Goal: Information Seeking & Learning: Compare options

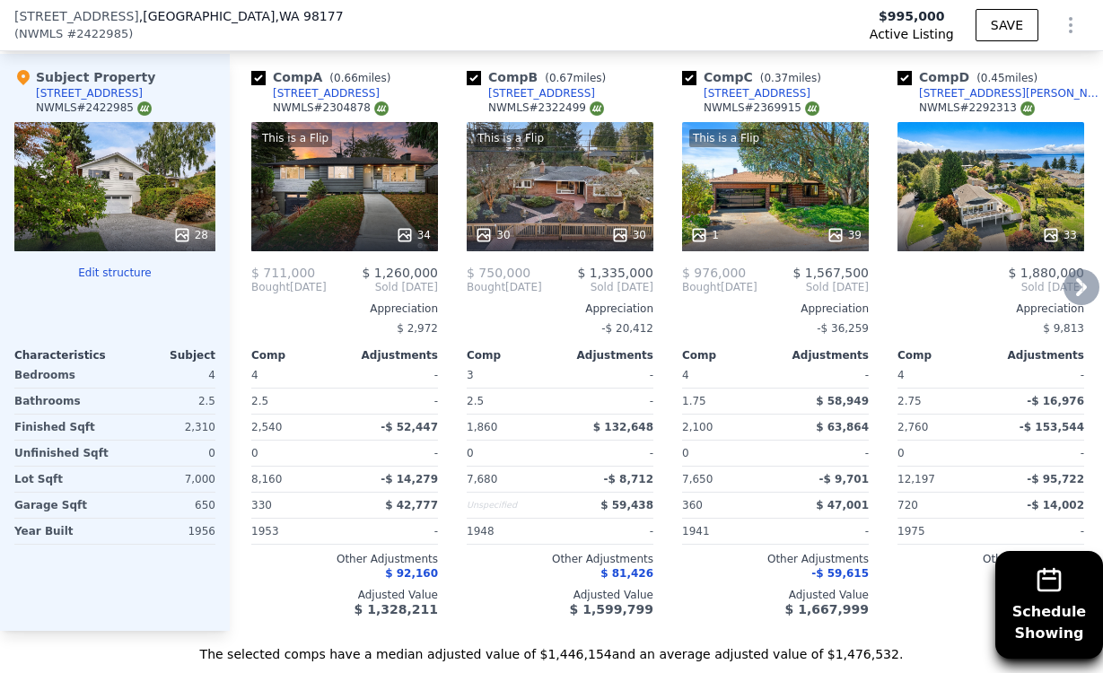
click at [561, 175] on div "This is a Flip 30 30" at bounding box center [560, 186] width 187 height 129
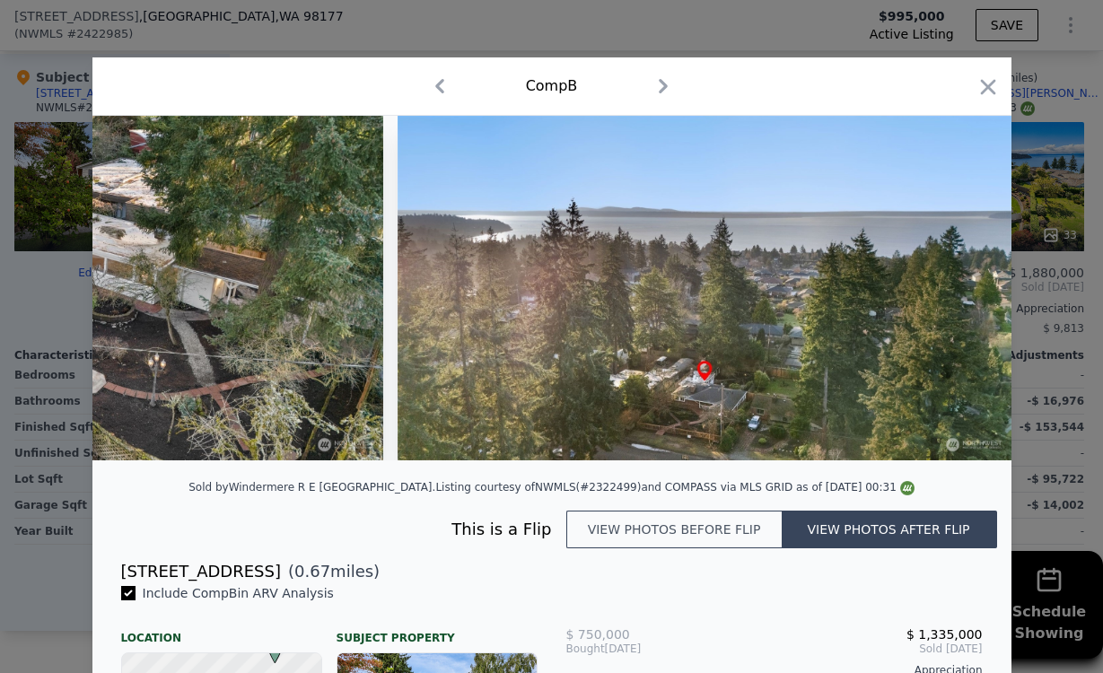
scroll to position [0, 15392]
click at [992, 90] on icon "button" at bounding box center [987, 86] width 15 height 15
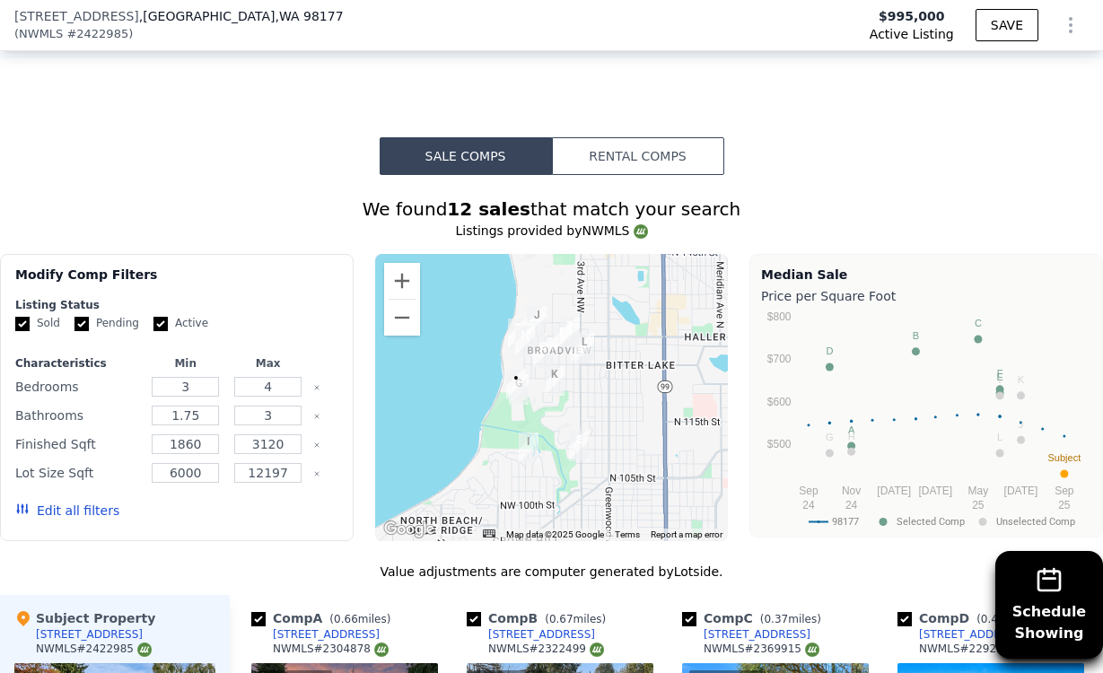
scroll to position [1796, 0]
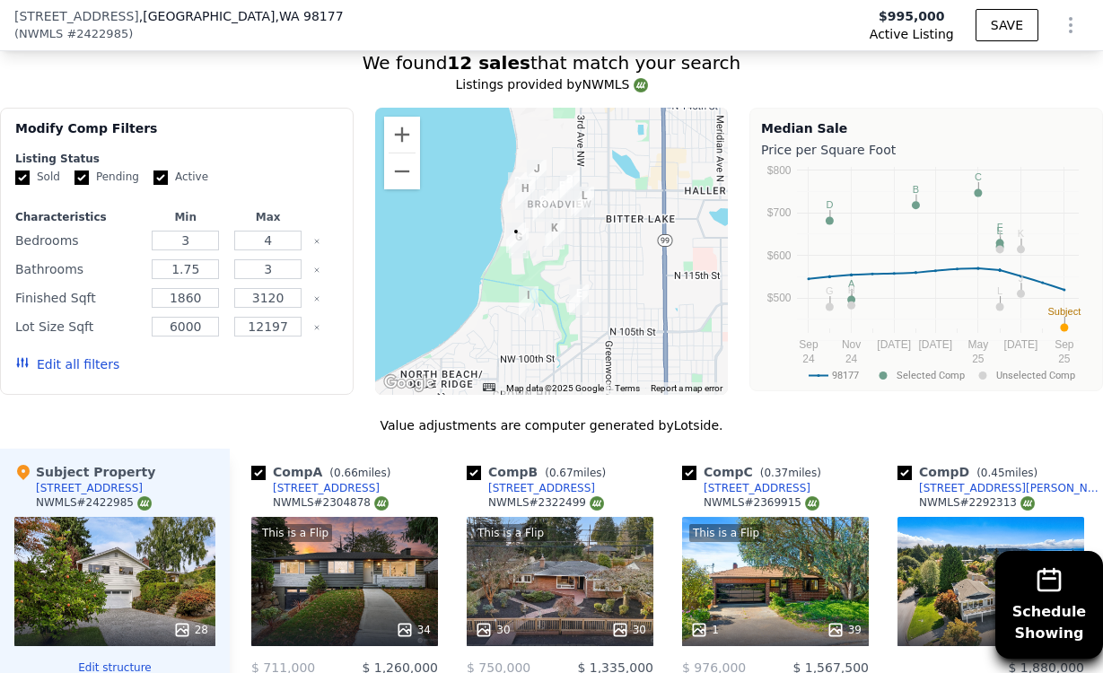
click at [84, 362] on button "Edit all filters" at bounding box center [67, 364] width 104 height 18
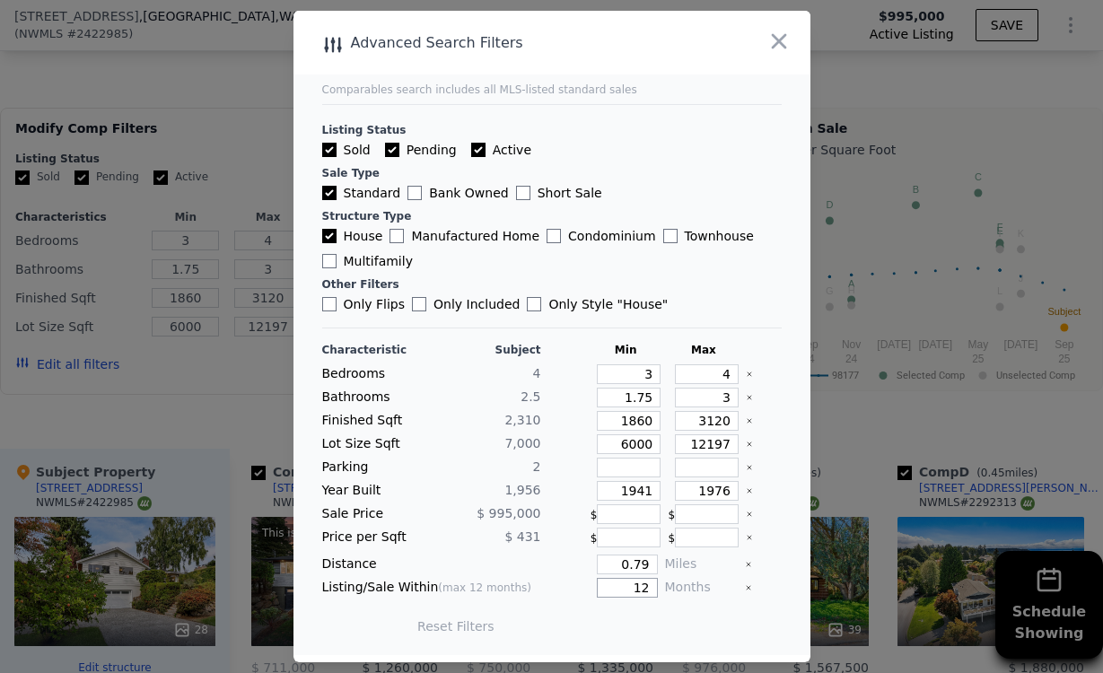
drag, startPoint x: 625, startPoint y: 589, endPoint x: 658, endPoint y: 589, distance: 32.3
click at [661, 589] on div "Listing/Sale Within (max 12 months) 12 Months" at bounding box center [551, 588] width 459 height 20
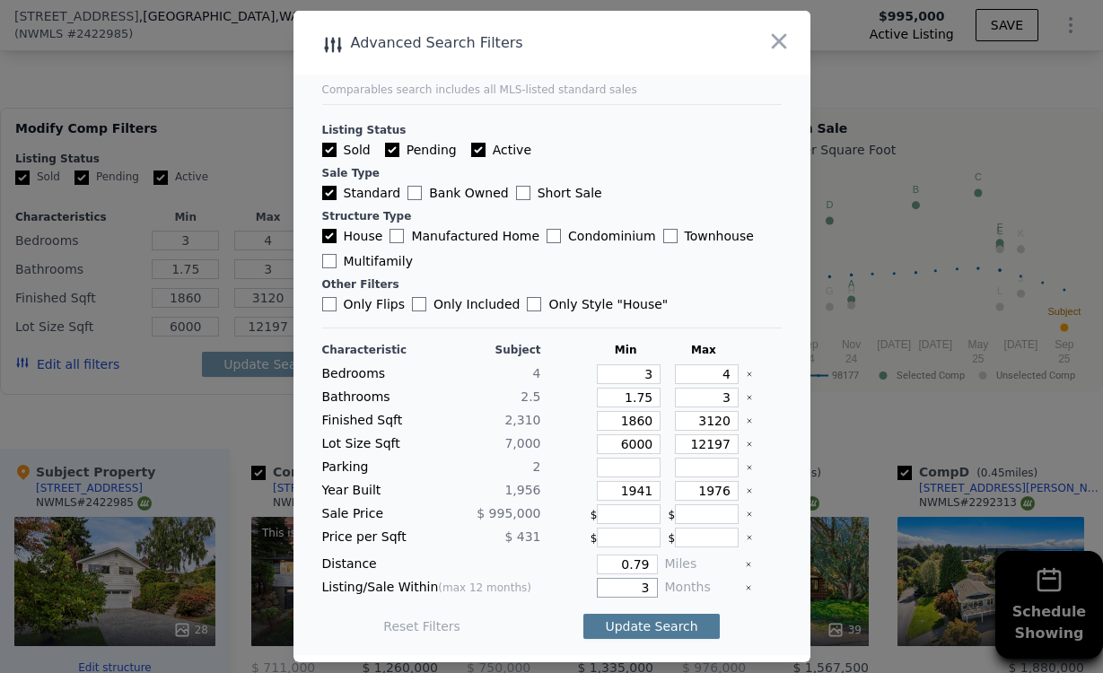
type input "3"
click at [660, 616] on button "Update Search" at bounding box center [650, 626] width 135 height 25
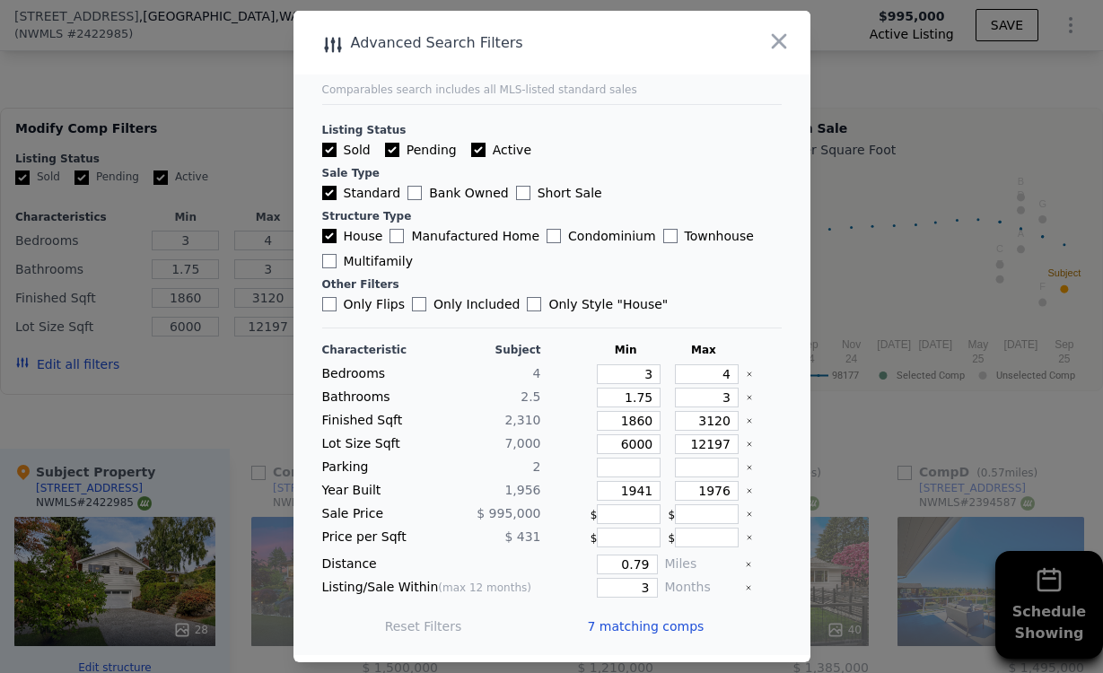
click at [615, 628] on span "7 matching comps" at bounding box center [646, 626] width 117 height 18
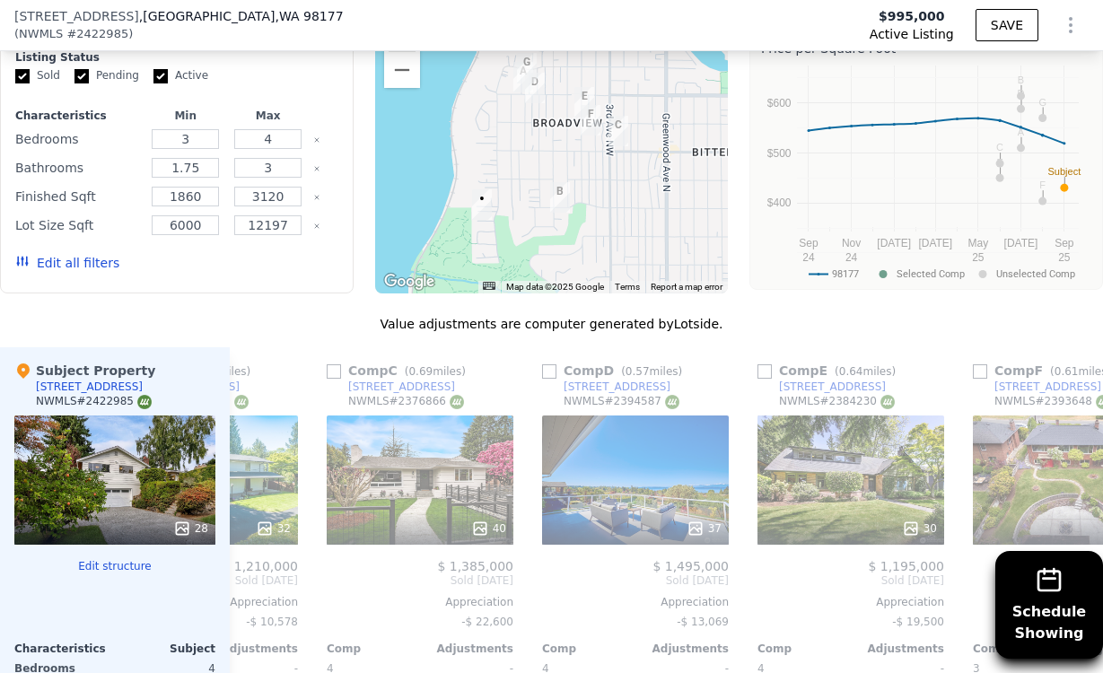
scroll to position [1880, 0]
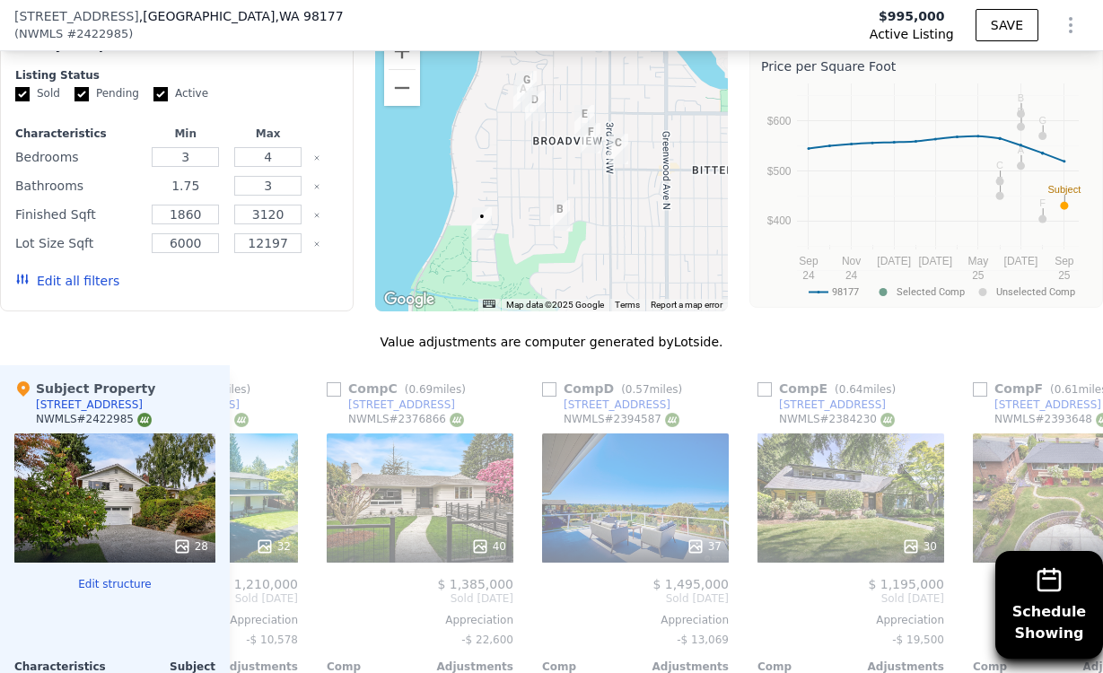
drag, startPoint x: 211, startPoint y: 182, endPoint x: 82, endPoint y: 182, distance: 129.2
click at [82, 182] on div "Bathrooms 1.75 3" at bounding box center [176, 185] width 323 height 25
type input "3"
drag, startPoint x: 274, startPoint y: 183, endPoint x: 196, endPoint y: 183, distance: 78.1
click at [196, 183] on div "Bathrooms 3 3" at bounding box center [176, 185] width 323 height 25
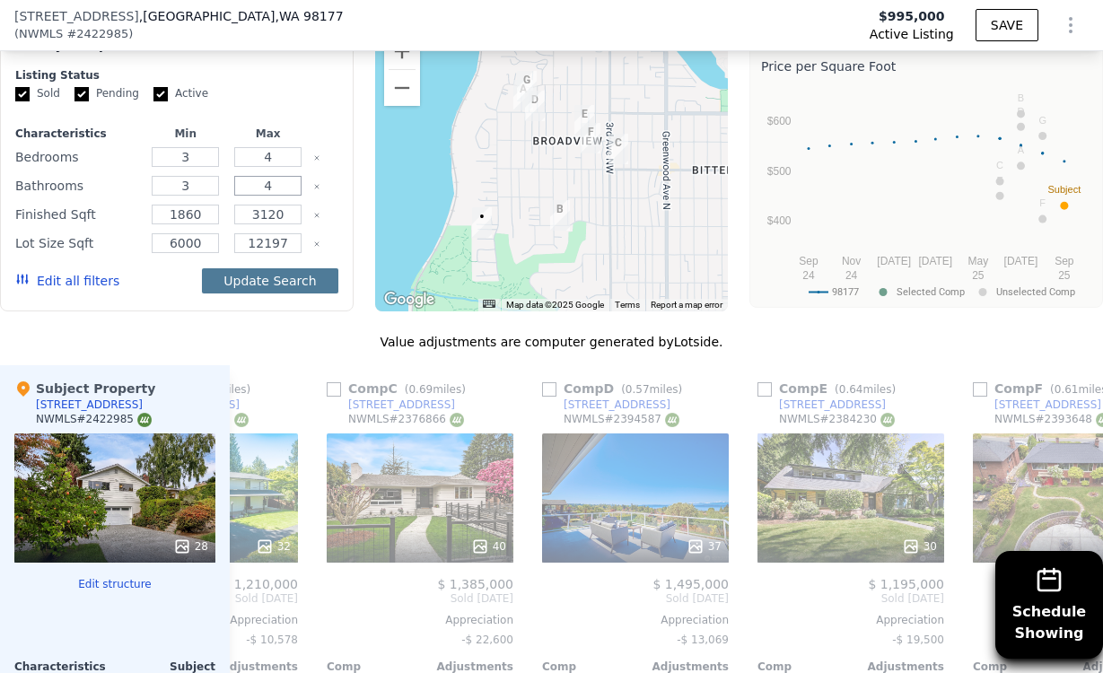
type input "4"
click at [267, 268] on button "Update Search" at bounding box center [269, 280] width 135 height 25
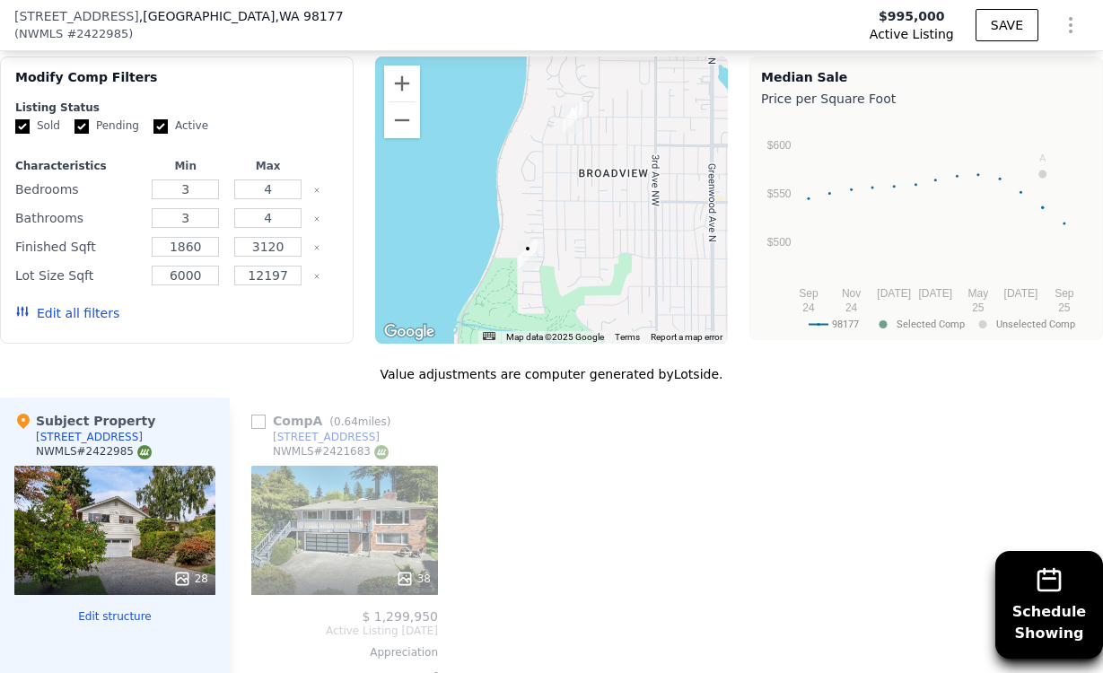
scroll to position [1845, 0]
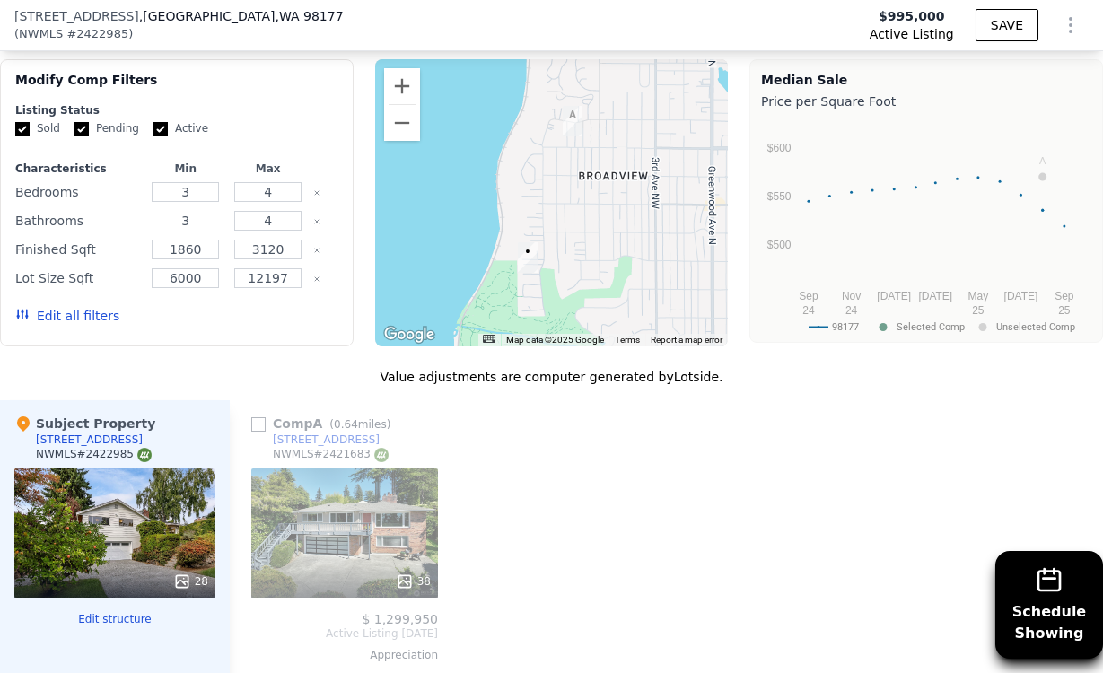
drag, startPoint x: 204, startPoint y: 218, endPoint x: 128, endPoint y: 220, distance: 75.4
click at [128, 219] on div "Bathrooms 3 4" at bounding box center [176, 220] width 323 height 25
type input "2"
click at [232, 293] on div "Update Search" at bounding box center [269, 316] width 135 height 50
click at [253, 309] on button "Update Search" at bounding box center [269, 315] width 135 height 25
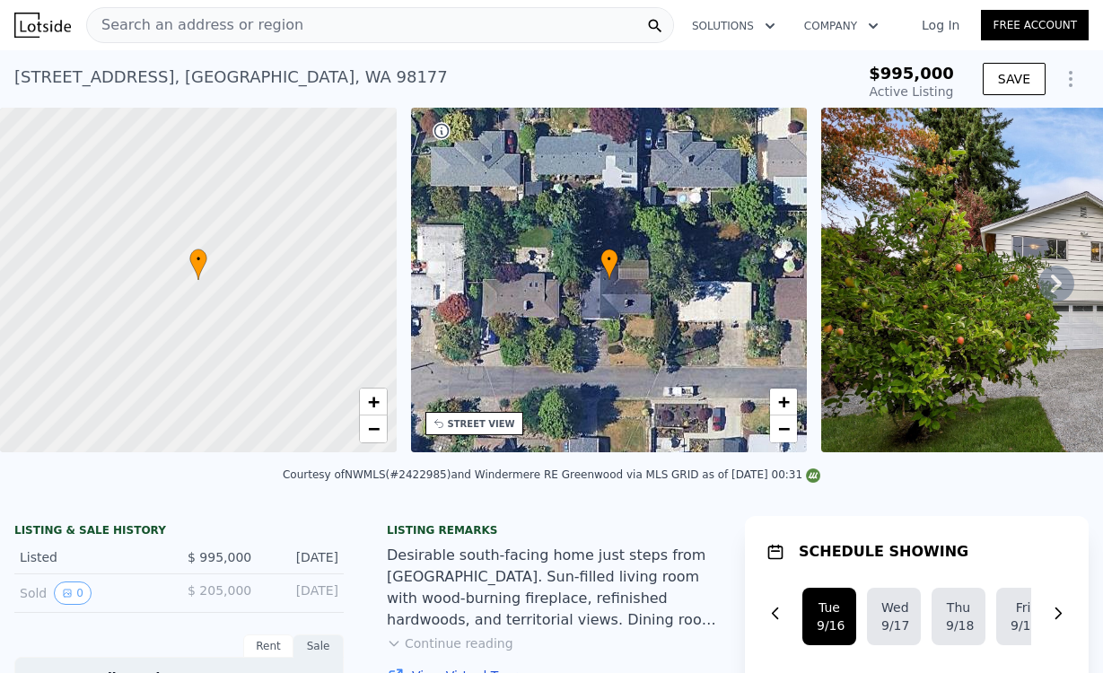
scroll to position [0, 0]
click at [424, 29] on div "Search an address or region" at bounding box center [380, 25] width 588 height 36
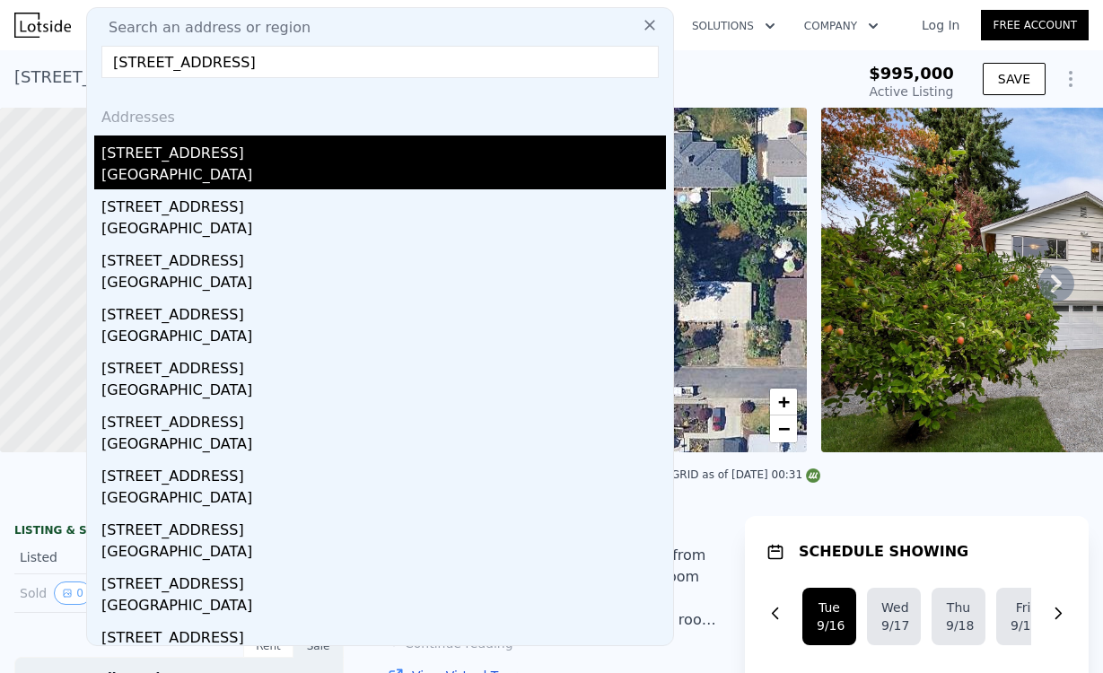
type input "[STREET_ADDRESS]"
click at [437, 148] on div "[STREET_ADDRESS]" at bounding box center [383, 149] width 564 height 29
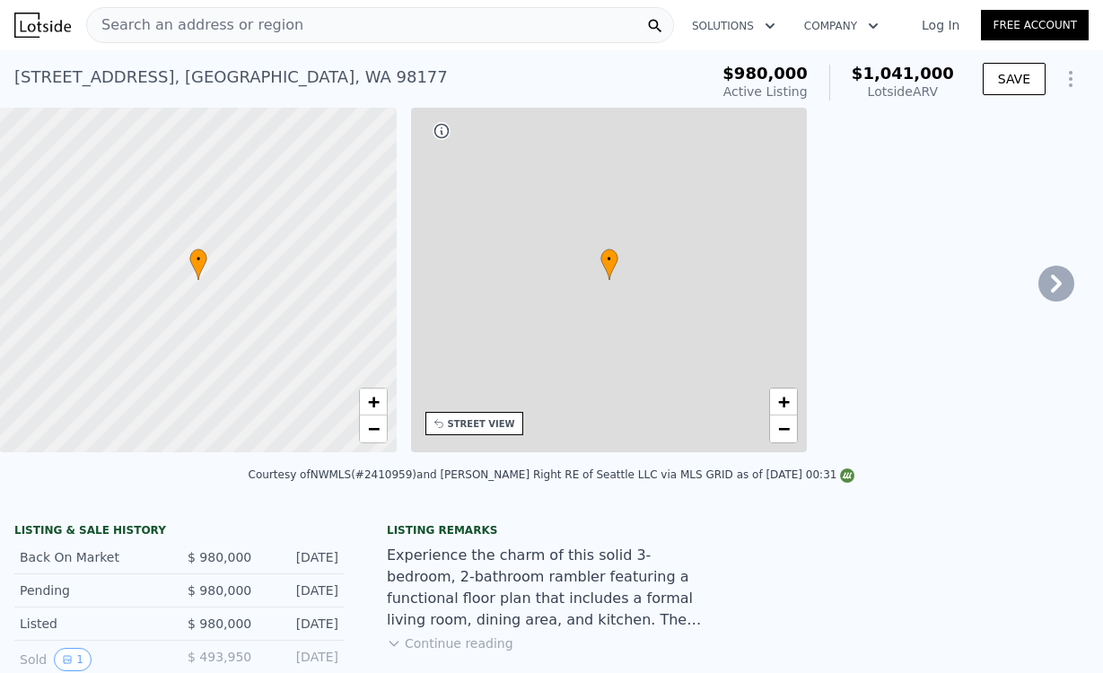
type input "5"
type input "1"
type input "3.5"
type input "1110"
type input "2470"
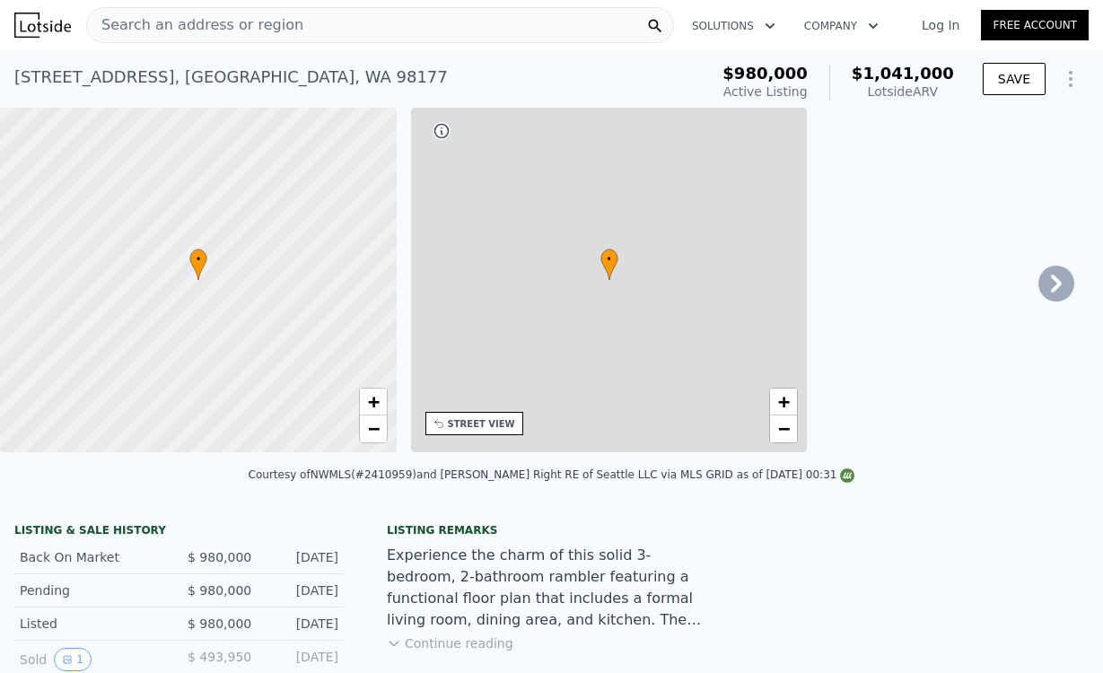
type input "6262"
type input "9954"
type input "$ 1,041,000"
type input "7"
type input "-$ 95,813"
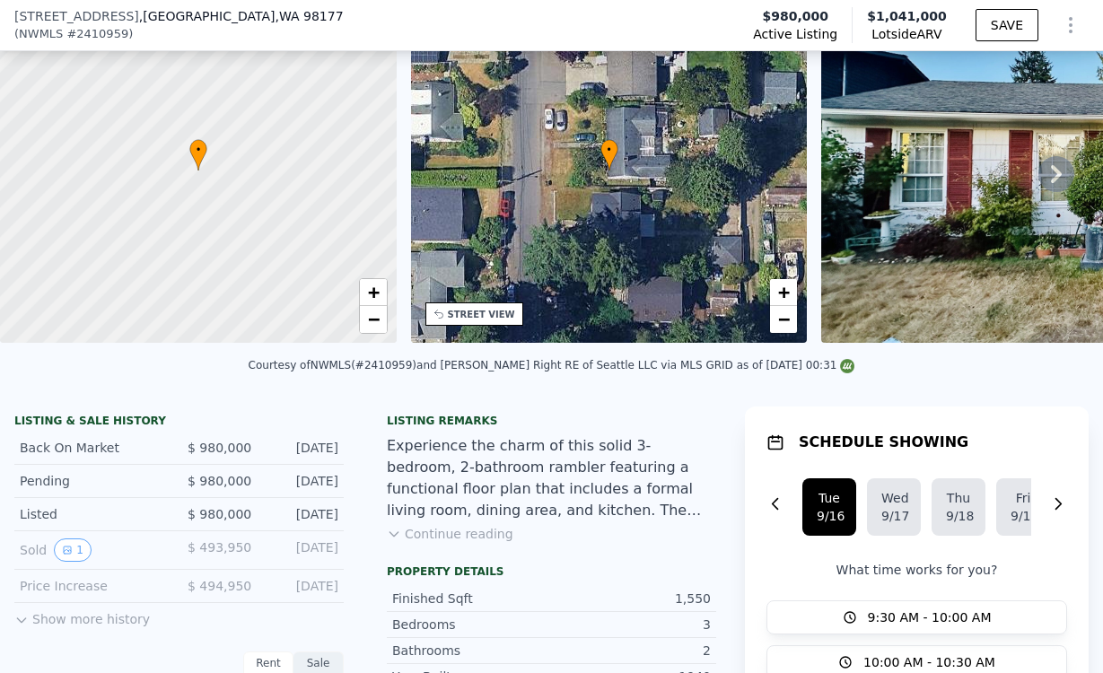
scroll to position [187, 0]
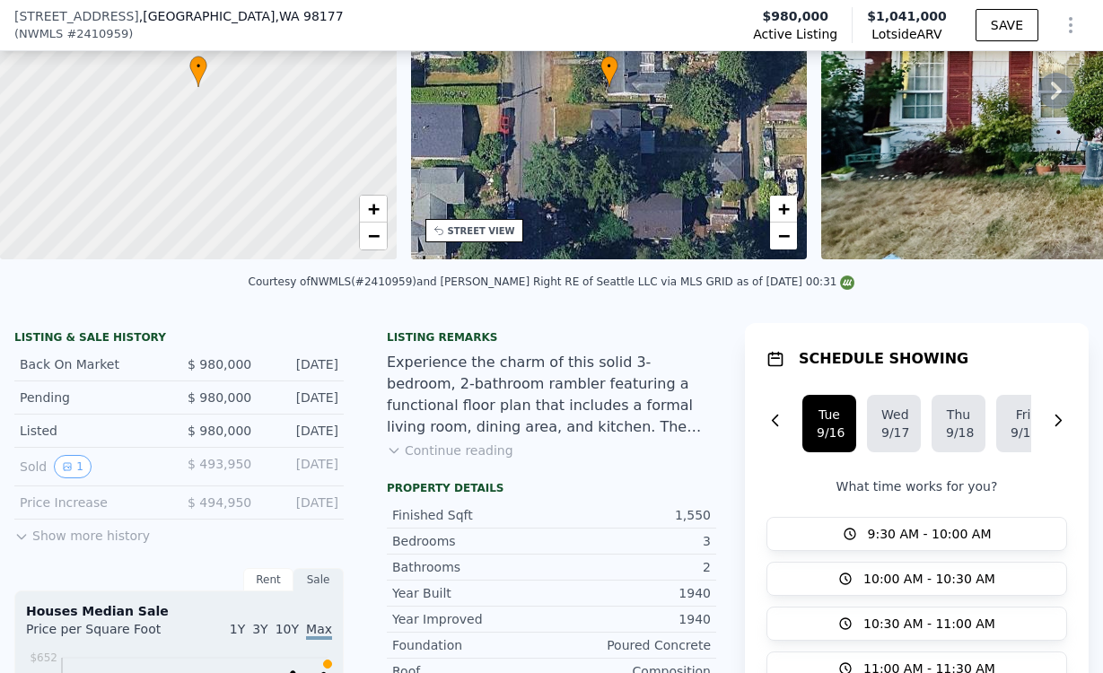
drag, startPoint x: 350, startPoint y: 437, endPoint x: 14, endPoint y: 434, distance: 335.6
click at [452, 449] on button "Continue reading" at bounding box center [450, 450] width 127 height 18
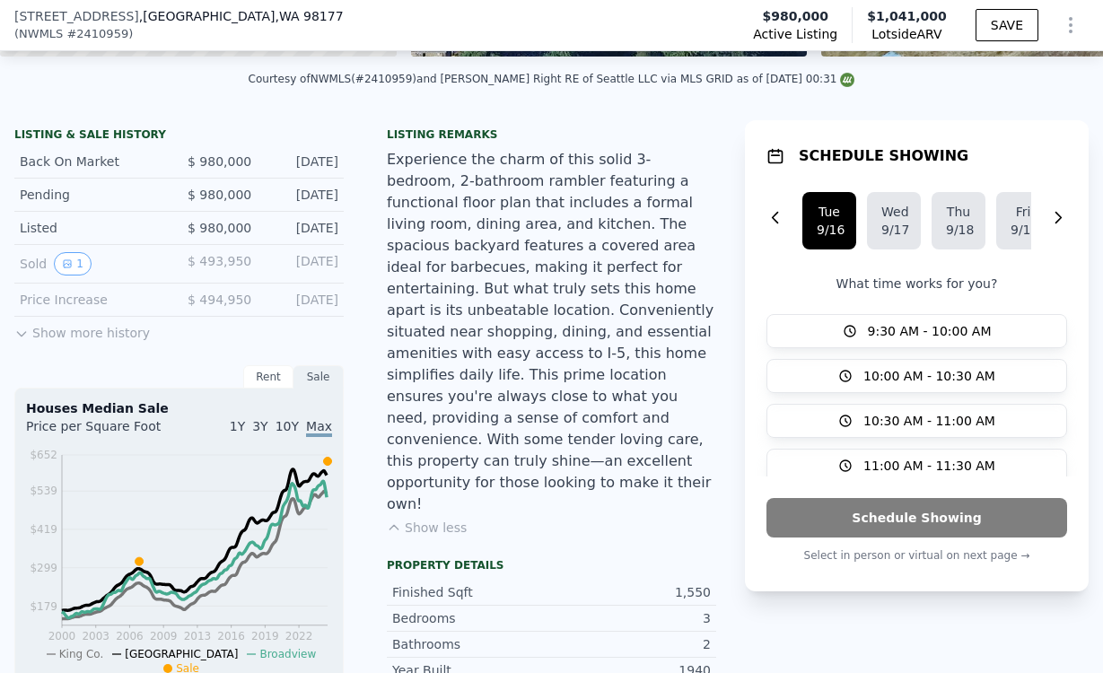
scroll to position [355, 0]
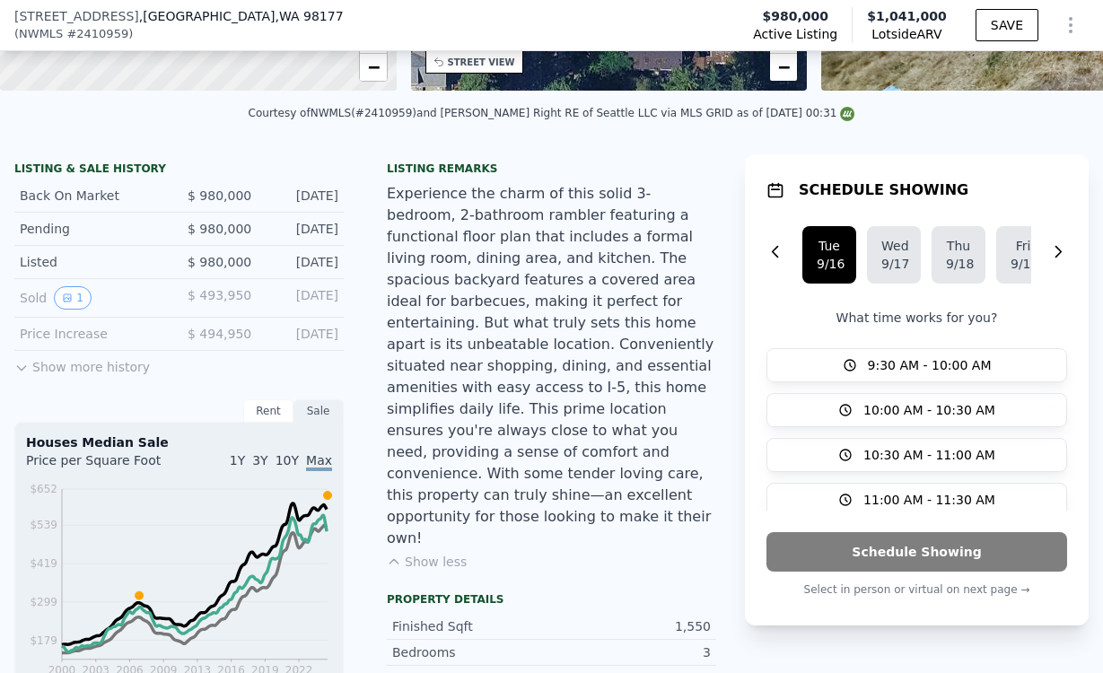
click at [188, 308] on div "$ 493,950" at bounding box center [215, 297] width 73 height 23
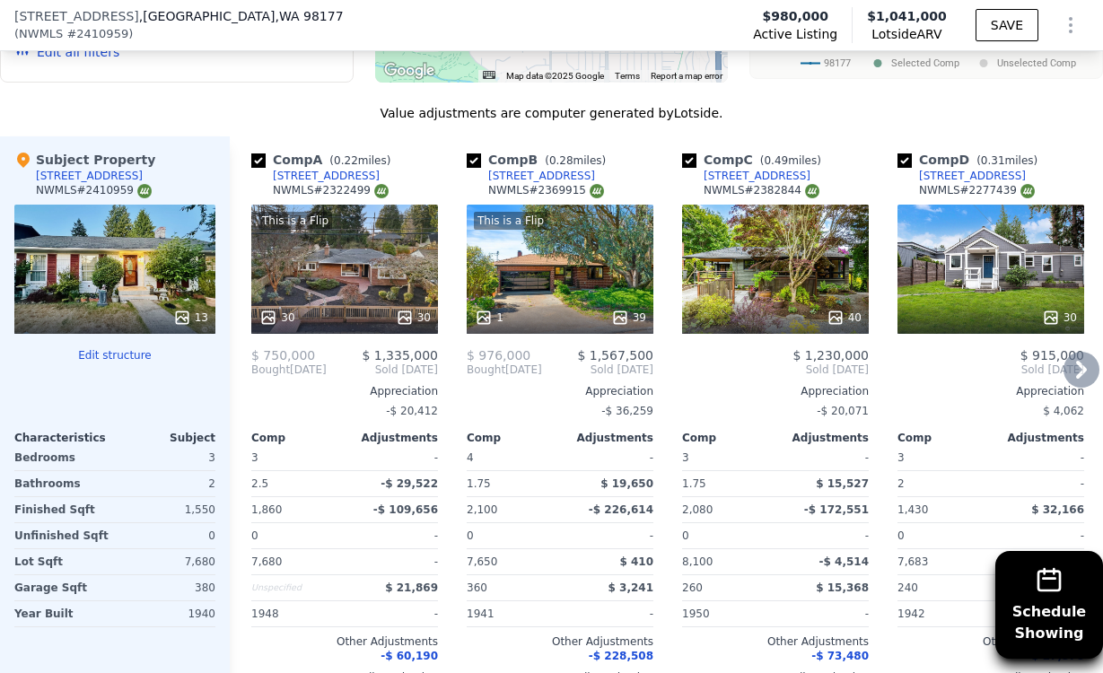
scroll to position [2368, 0]
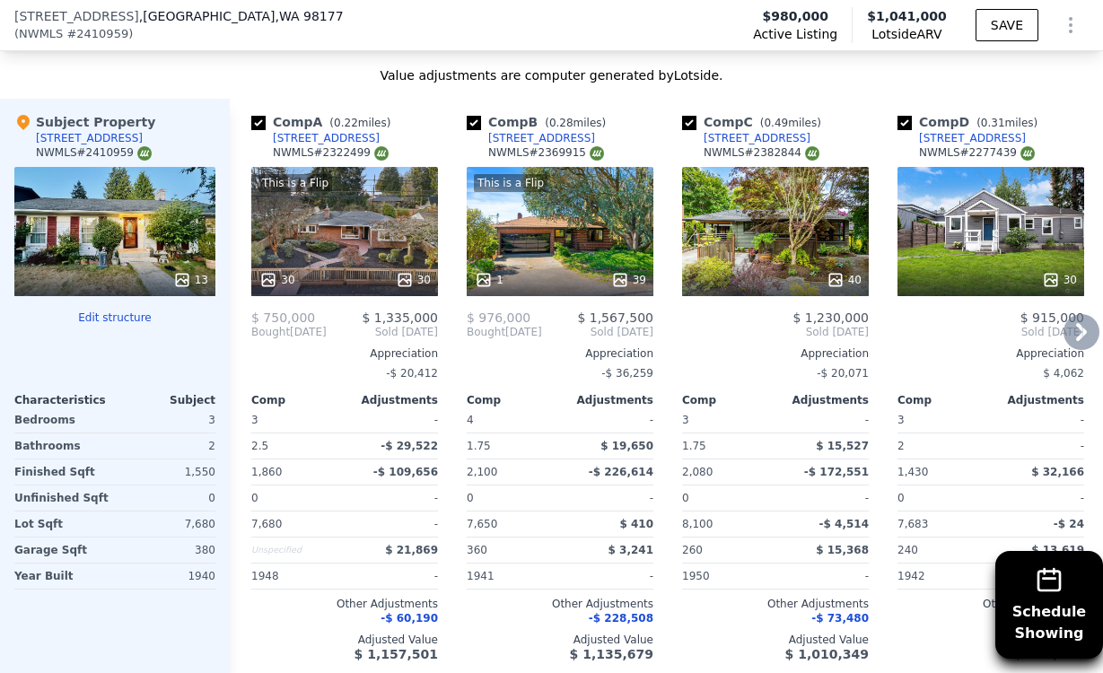
click at [314, 167] on div "This is a Flip 30 30" at bounding box center [344, 231] width 187 height 129
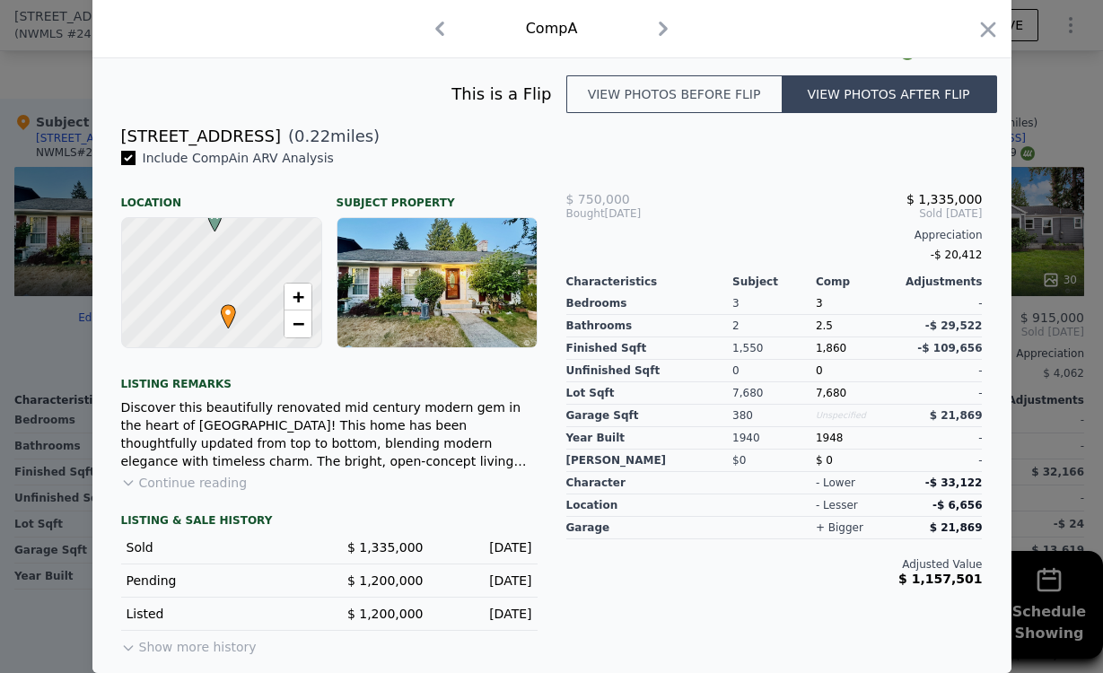
scroll to position [435, 0]
click at [179, 480] on button "Continue reading" at bounding box center [184, 483] width 127 height 18
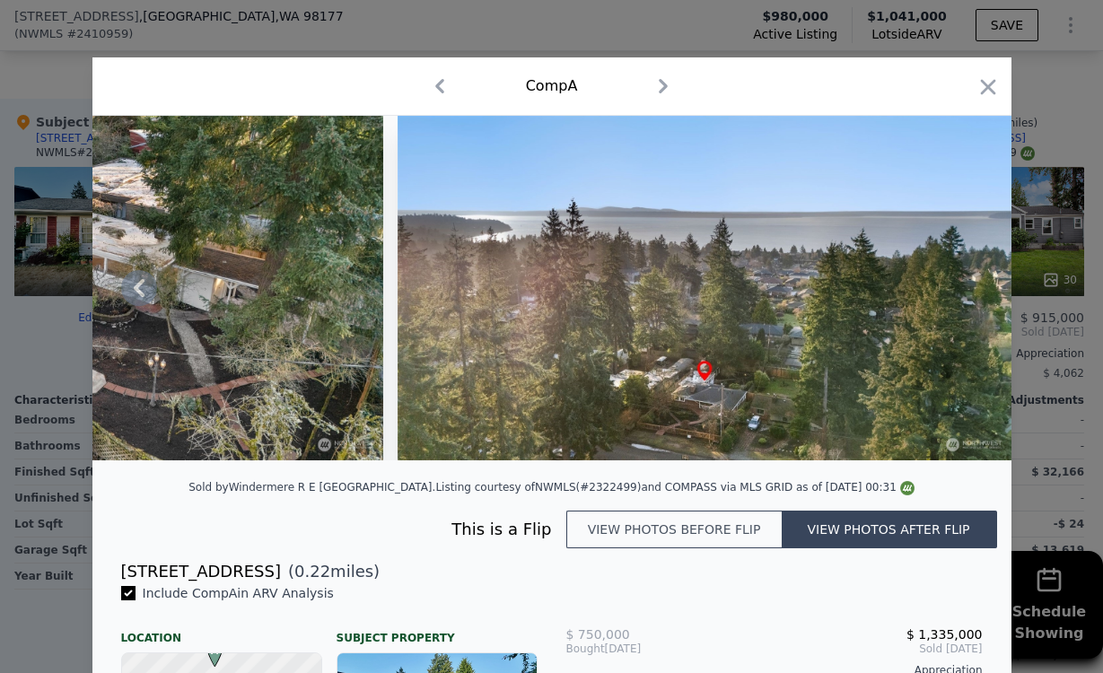
scroll to position [0, 0]
click at [703, 531] on button "View photos before flip" at bounding box center [673, 530] width 215 height 38
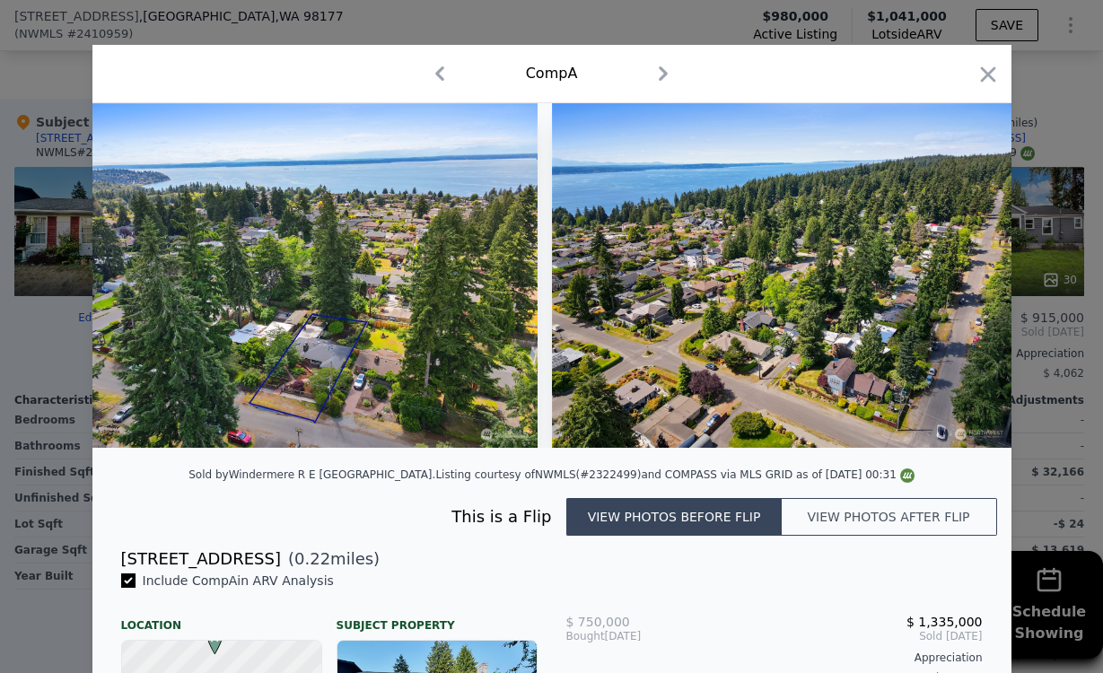
scroll to position [0, 14777]
click at [995, 84] on icon "button" at bounding box center [987, 74] width 25 height 25
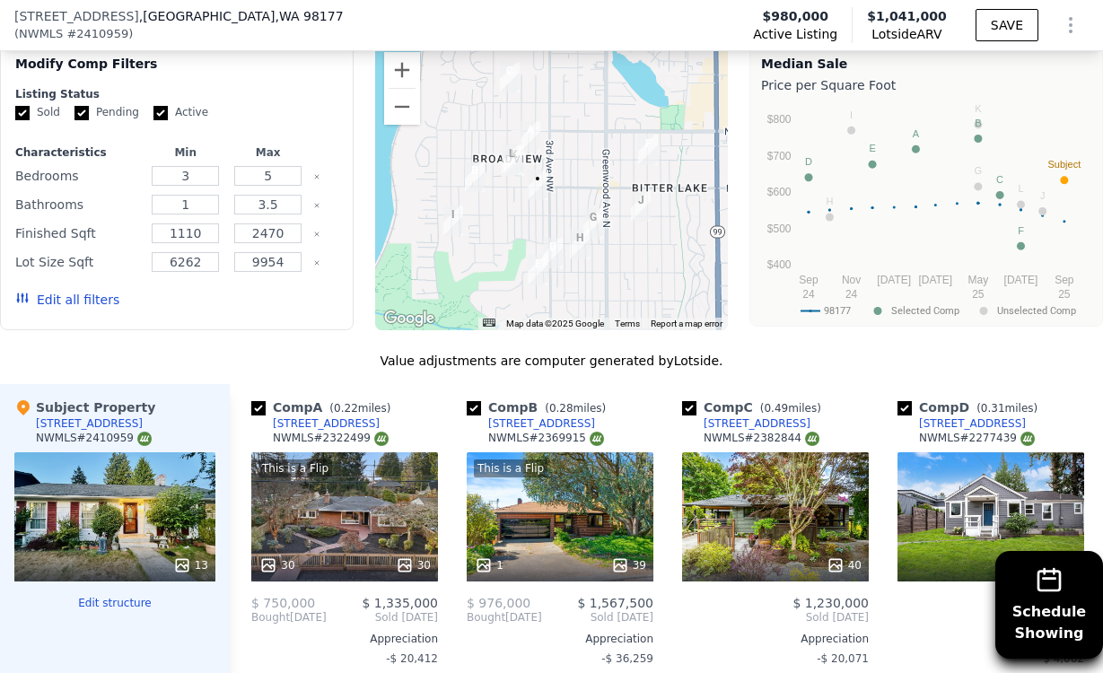
scroll to position [2082, 0]
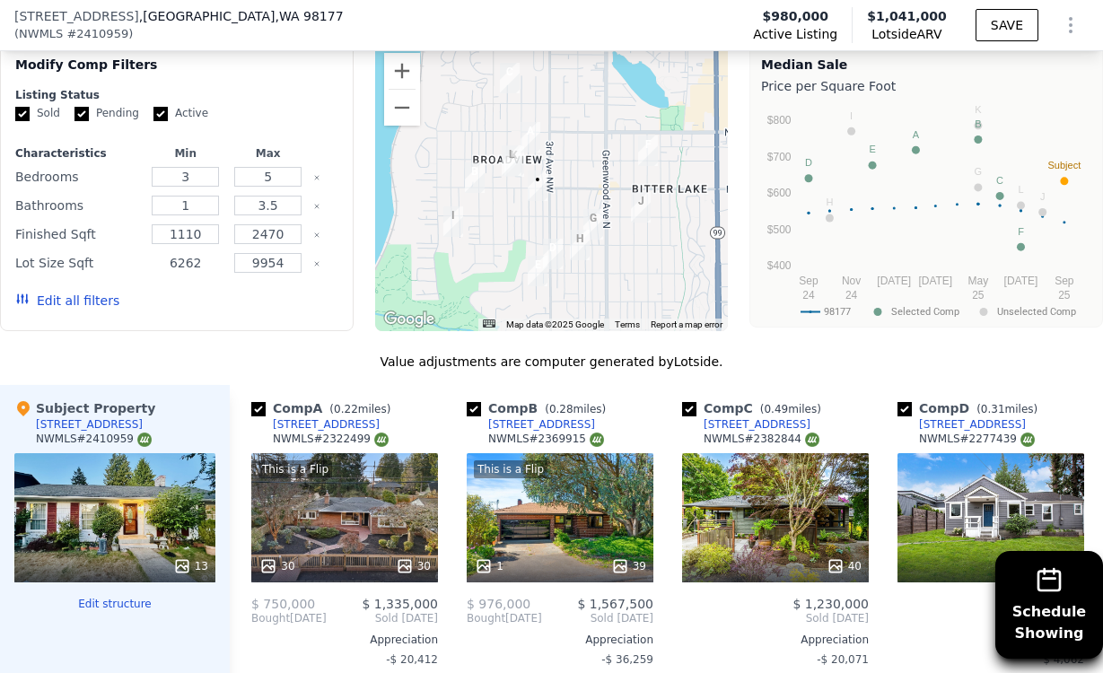
drag, startPoint x: 213, startPoint y: 194, endPoint x: 113, endPoint y: 185, distance: 100.0
click at [106, 250] on div "Lot Size Sqft 6262 9954" at bounding box center [176, 262] width 323 height 25
type input "3000"
click at [255, 253] on input "9954" at bounding box center [267, 263] width 67 height 20
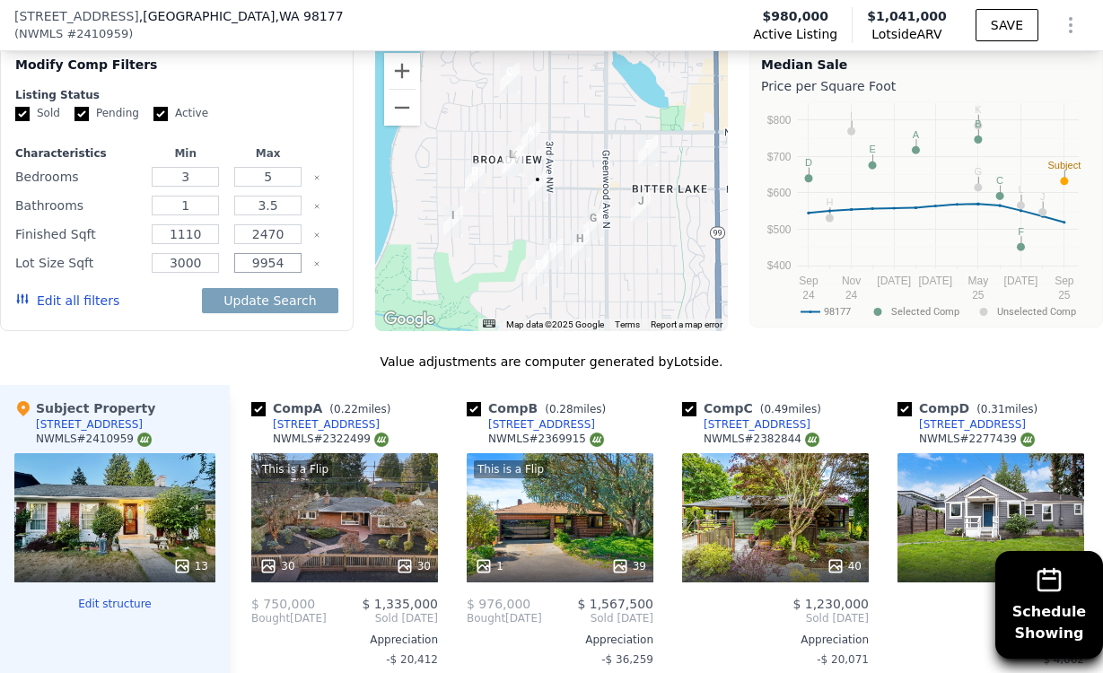
click at [255, 253] on input "9954" at bounding box center [267, 263] width 67 height 20
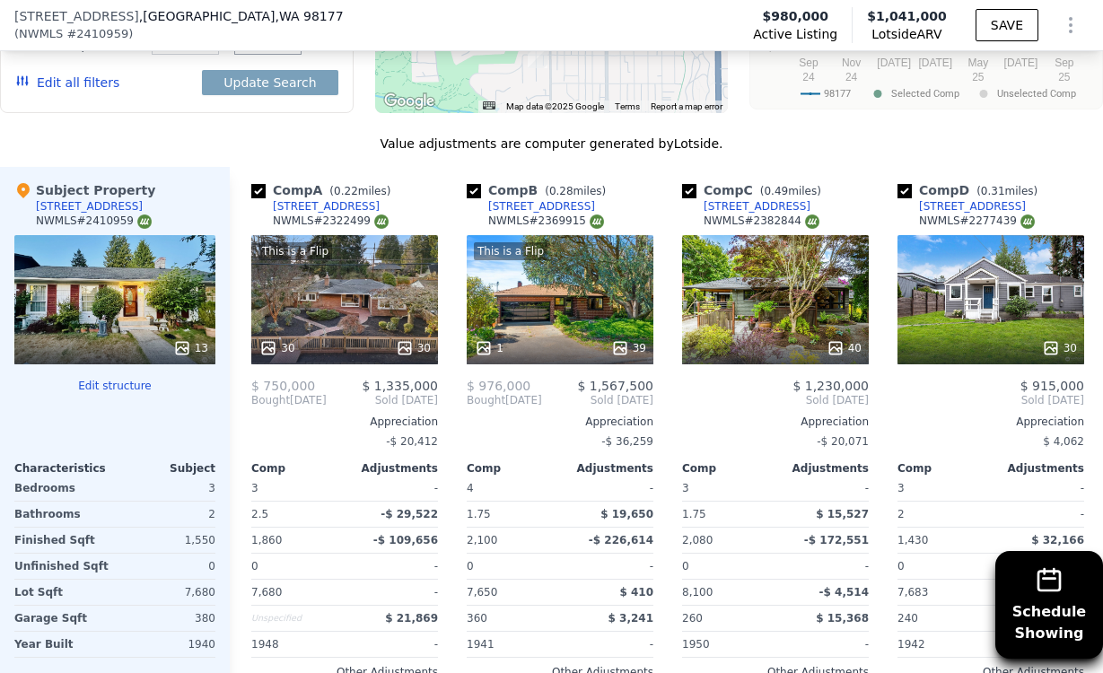
type input "4479"
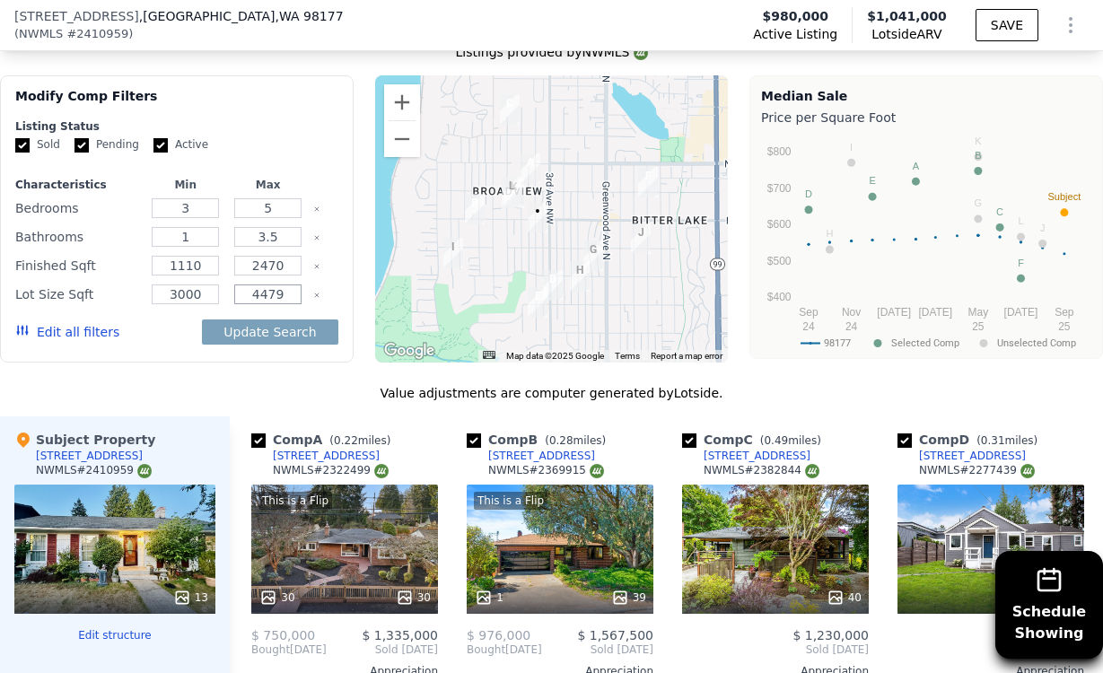
scroll to position [1796, 0]
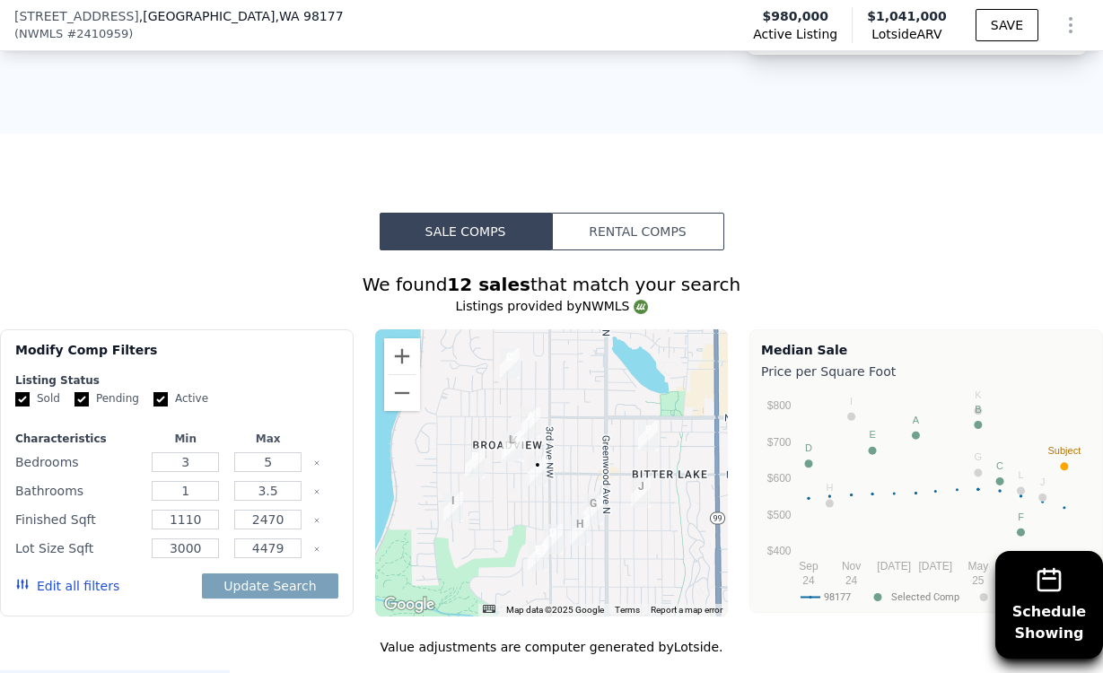
click at [263, 561] on div "Update Search" at bounding box center [269, 586] width 135 height 50
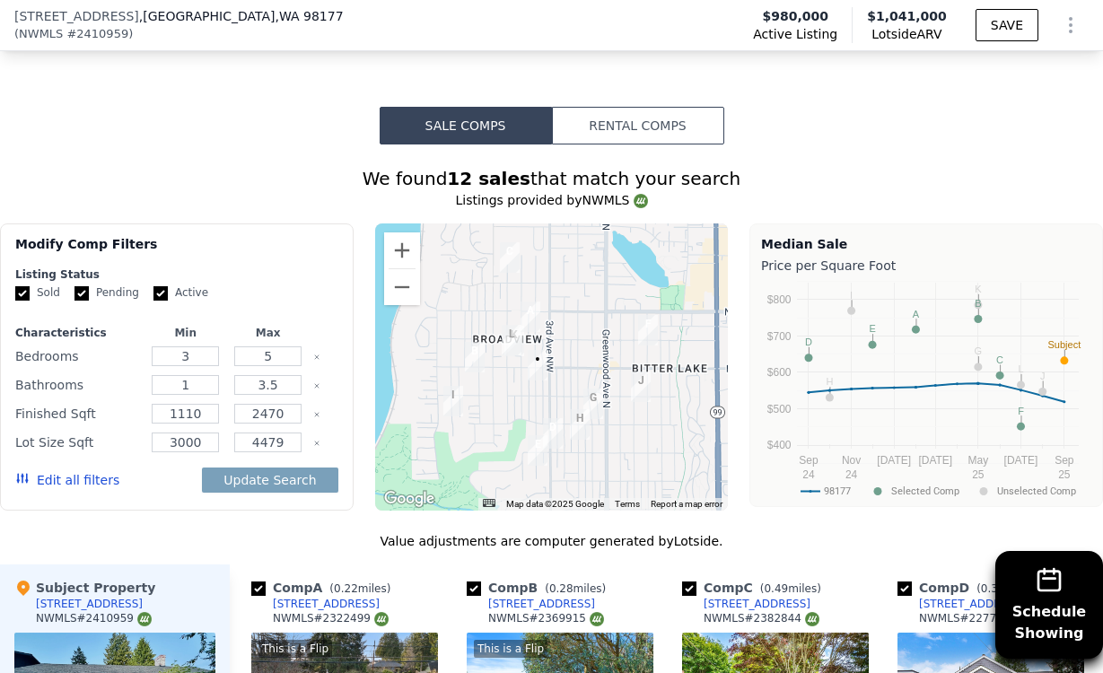
scroll to position [1944, 0]
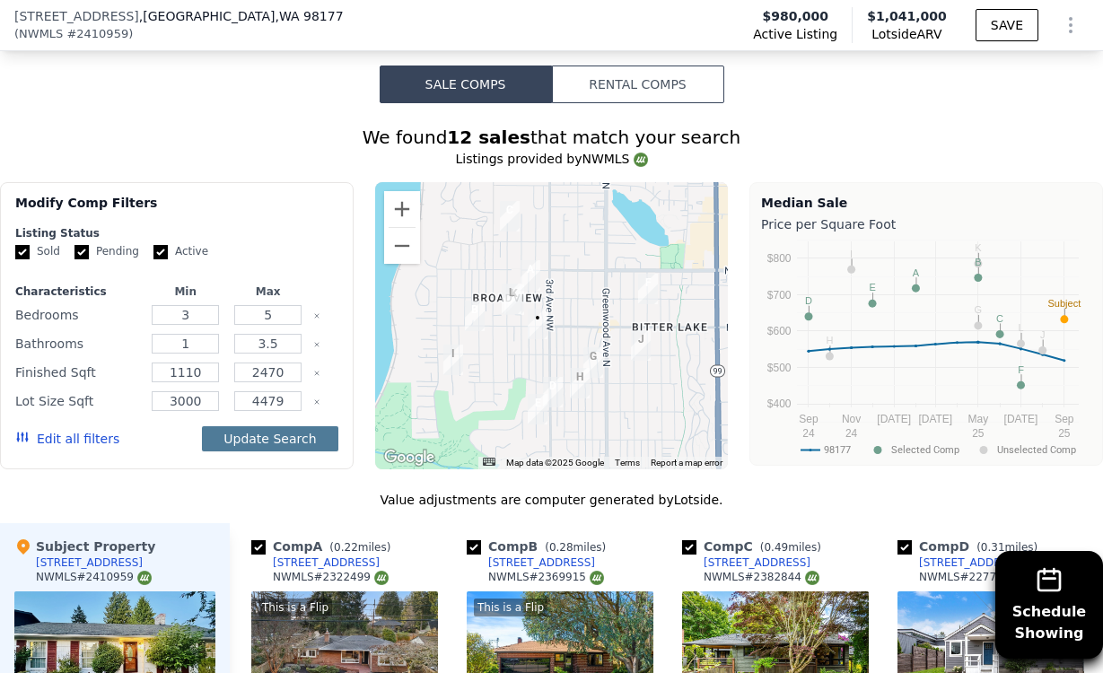
click at [240, 426] on button "Update Search" at bounding box center [269, 438] width 135 height 25
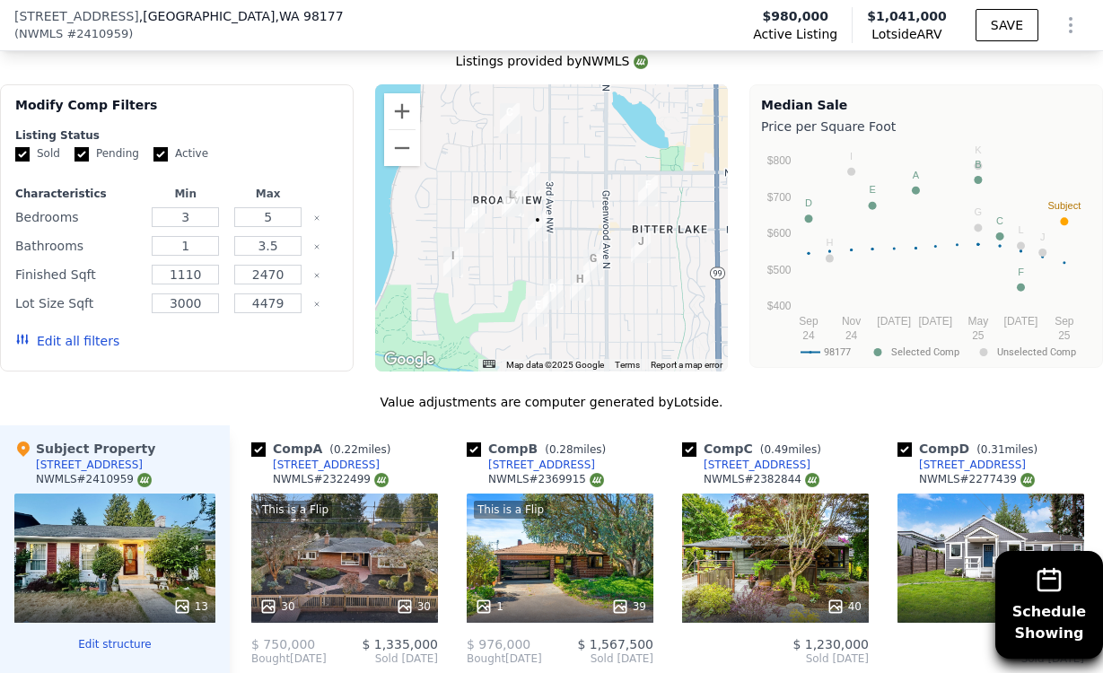
scroll to position [2043, 0]
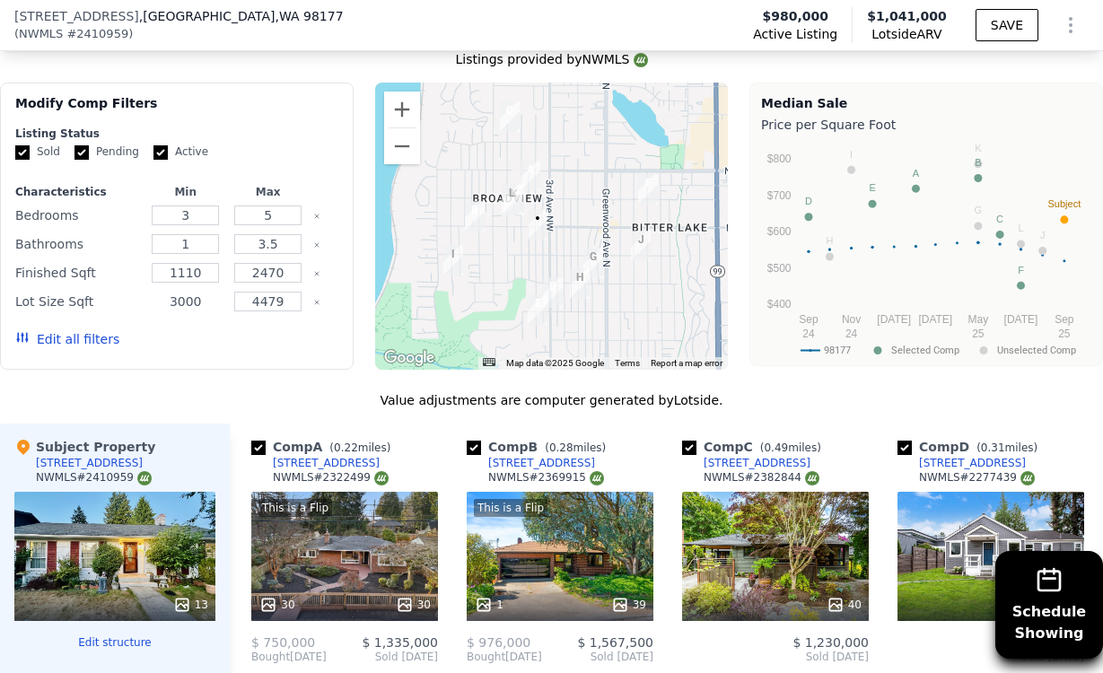
click at [155, 292] on input "3000" at bounding box center [185, 302] width 67 height 20
click at [177, 292] on input "3000" at bounding box center [185, 302] width 67 height 20
type input "2"
type input "2500"
click at [252, 327] on button "Update Search" at bounding box center [269, 339] width 135 height 25
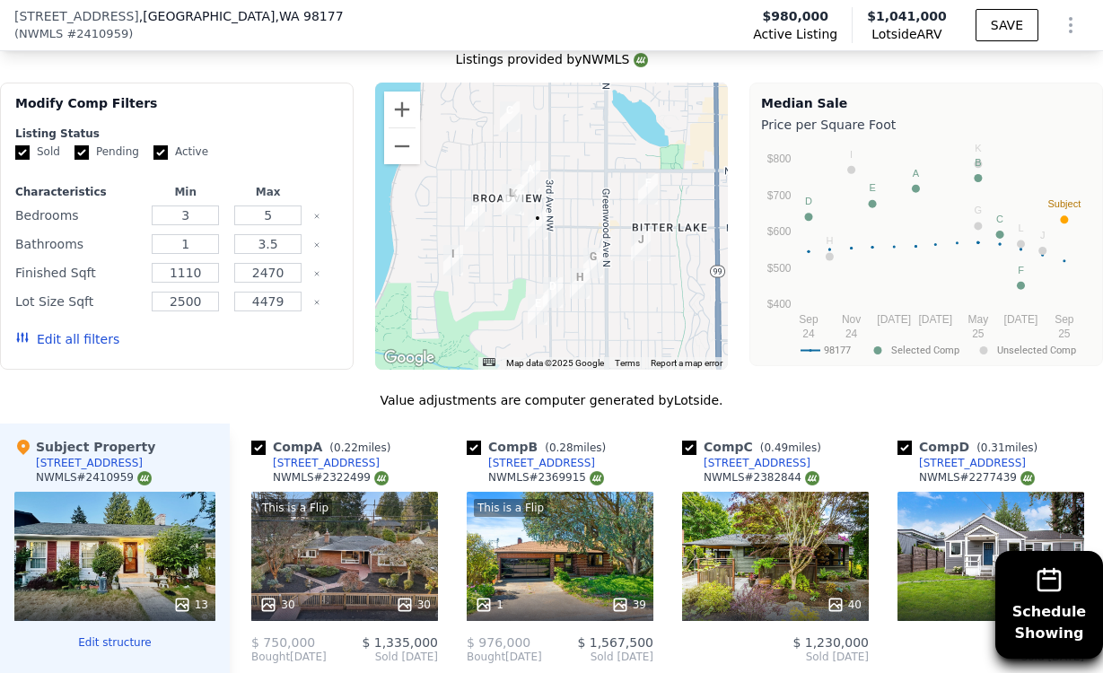
click at [63, 330] on button "Edit all filters" at bounding box center [67, 339] width 104 height 18
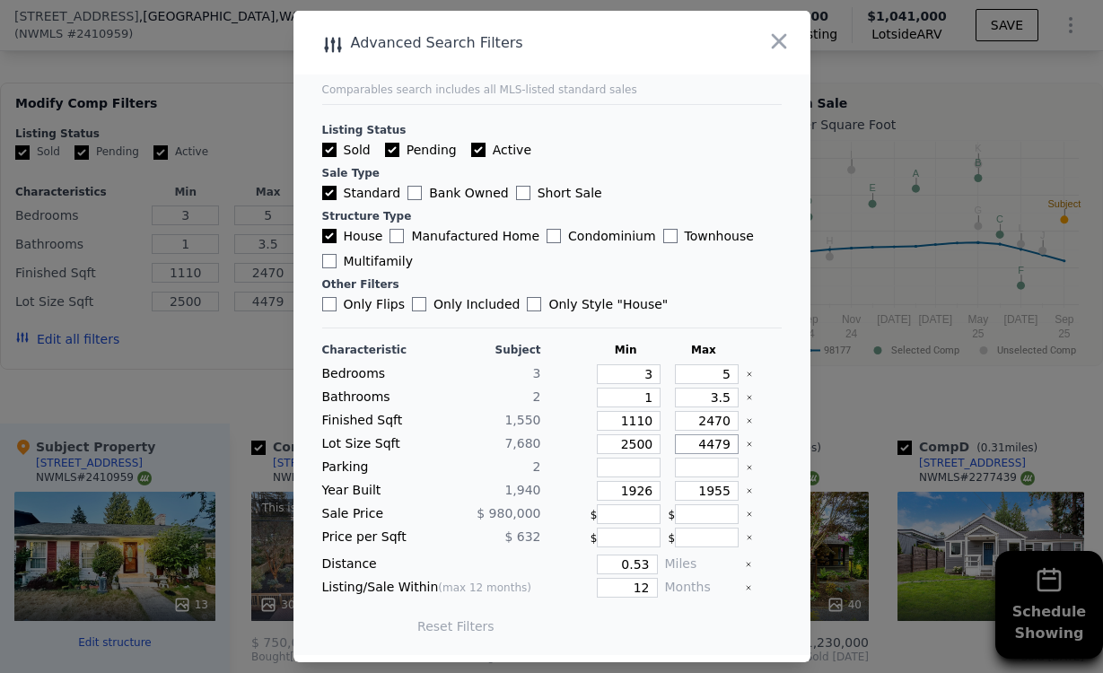
click at [714, 450] on input "4479" at bounding box center [707, 444] width 64 height 20
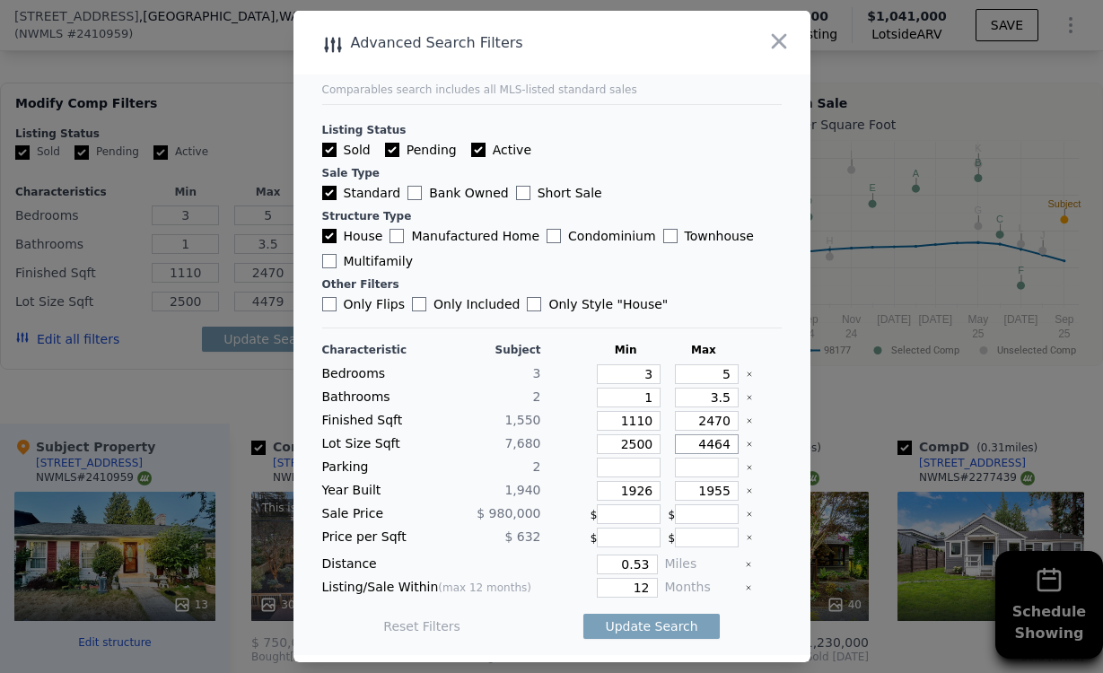
type input "4463"
click at [649, 622] on button "Update Search" at bounding box center [650, 626] width 135 height 25
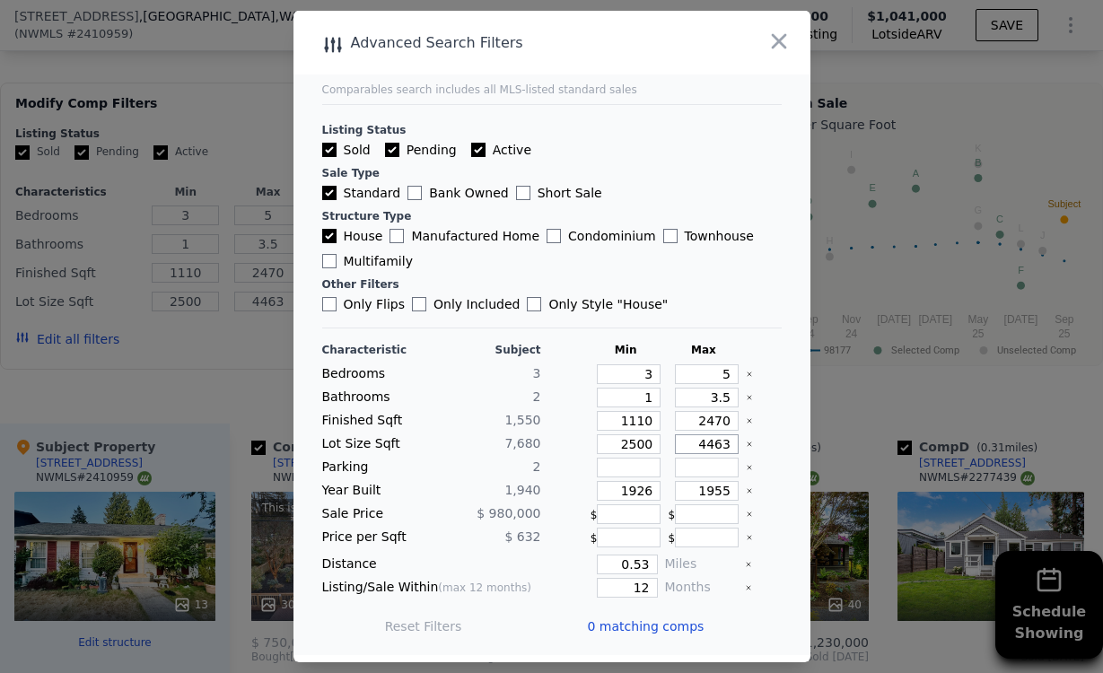
click at [706, 446] on input "4463" at bounding box center [707, 444] width 64 height 20
drag, startPoint x: 685, startPoint y: 446, endPoint x: 743, endPoint y: 446, distance: 58.3
click at [743, 446] on div "Lot Size Sqft 7,680 2500 4463" at bounding box center [551, 444] width 459 height 20
type input "5"
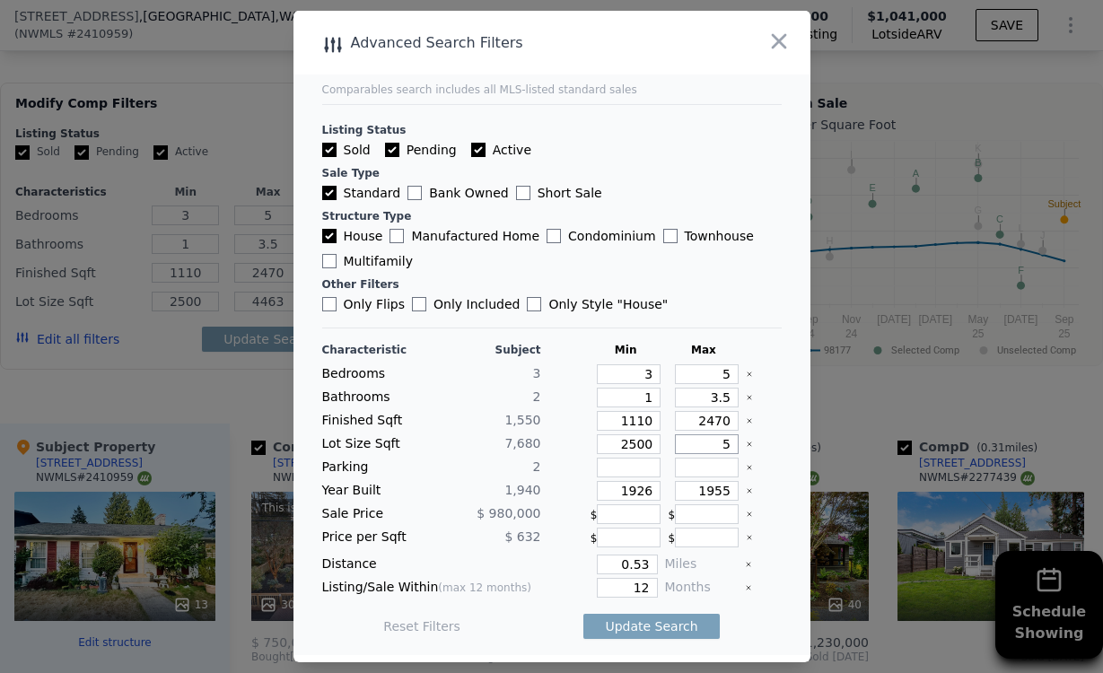
type input "5"
type input "50"
type input "500"
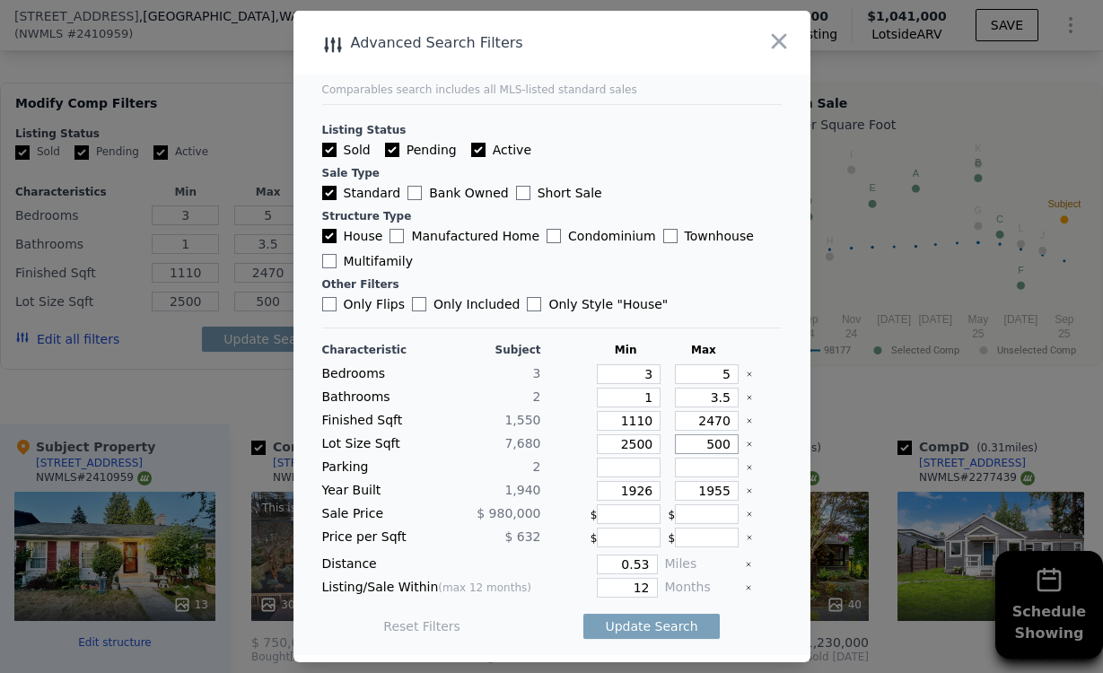
type input "5000"
click at [670, 620] on button "Update Search" at bounding box center [650, 626] width 135 height 25
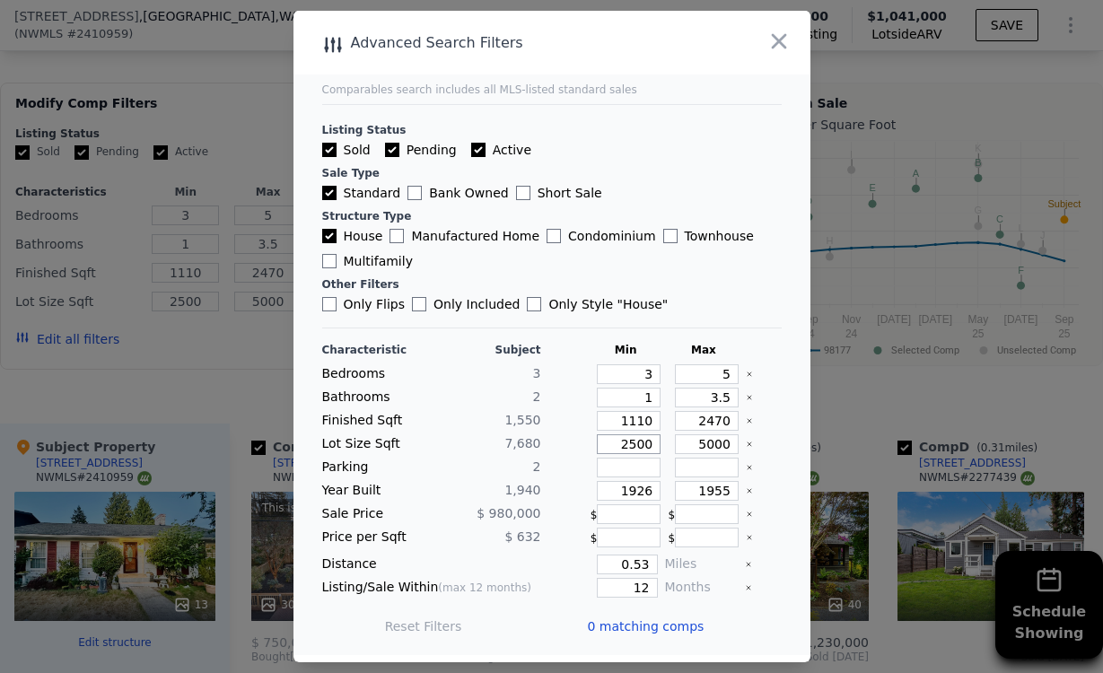
click at [651, 441] on input "2500" at bounding box center [629, 444] width 64 height 20
drag, startPoint x: 653, startPoint y: 441, endPoint x: 573, endPoint y: 441, distance: 79.9
click at [573, 441] on div "Lot Size Sqft 7,680 2500 5000" at bounding box center [551, 444] width 459 height 20
click at [581, 470] on div at bounding box center [565, 468] width 35 height 20
click at [717, 424] on input "2470" at bounding box center [707, 421] width 64 height 20
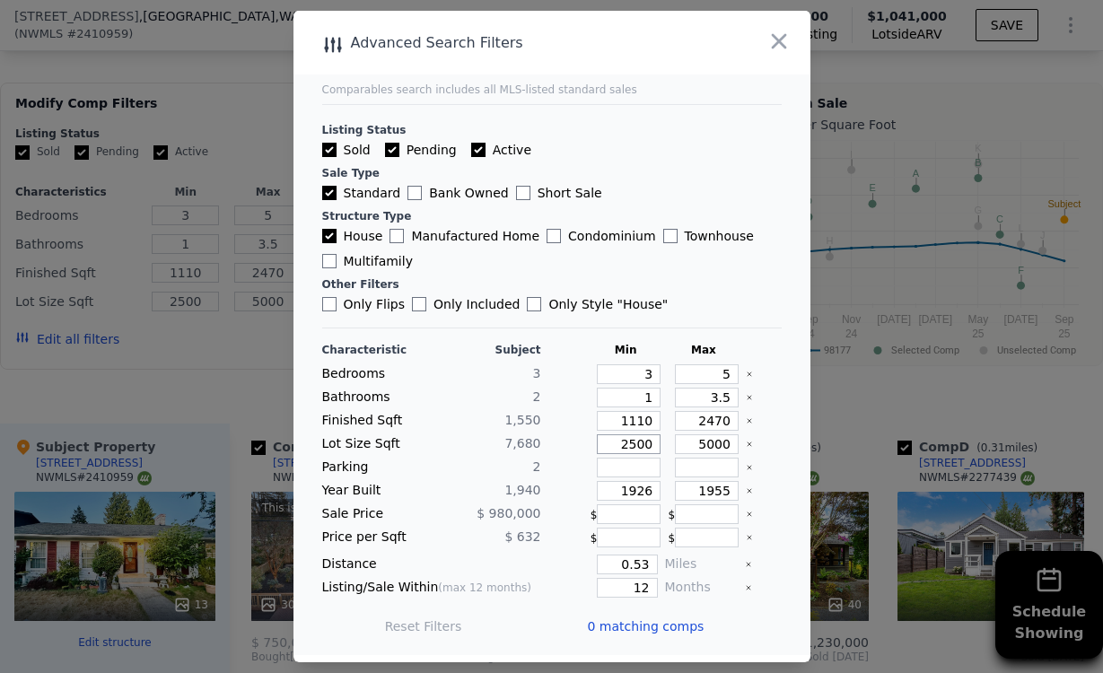
drag, startPoint x: 622, startPoint y: 443, endPoint x: 660, endPoint y: 430, distance: 40.9
click at [663, 446] on div "Lot Size Sqft 7,680 2500 5000" at bounding box center [551, 444] width 459 height 20
type input "3"
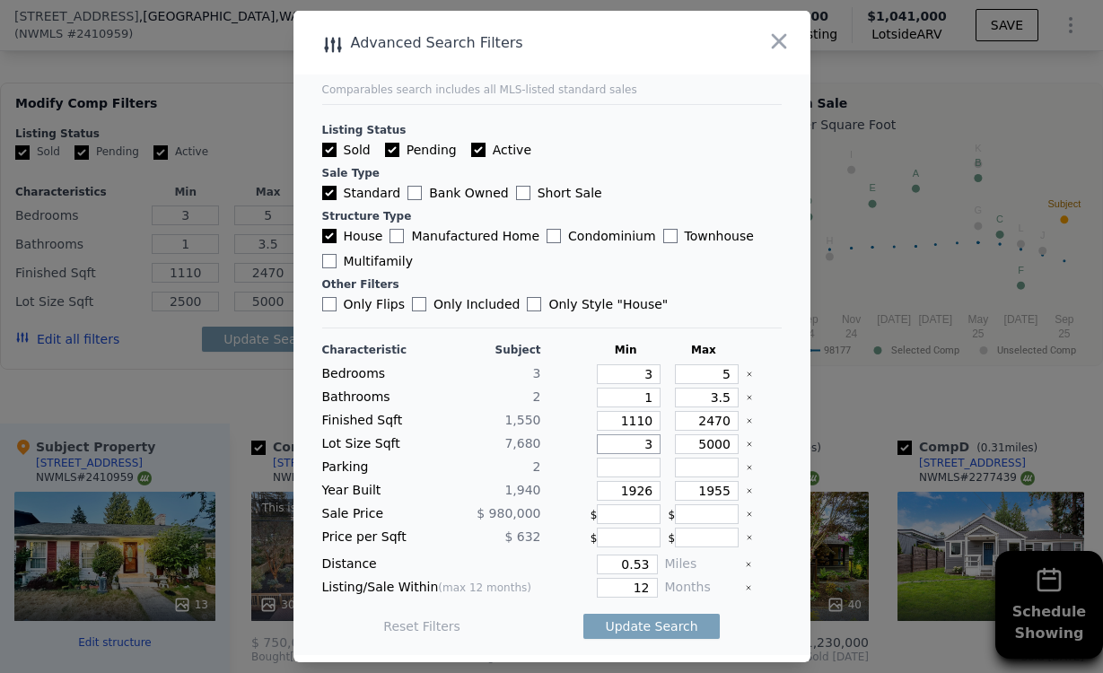
type input "3"
type input "30"
type input "300"
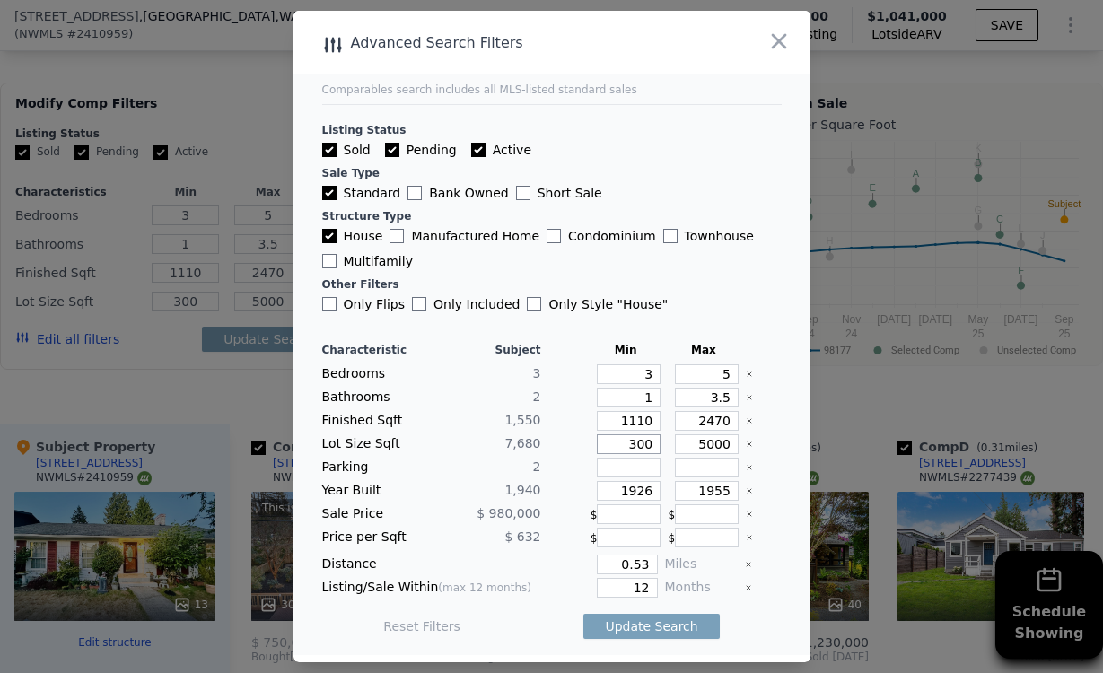
type input "3000"
click at [654, 616] on button "Update Search" at bounding box center [650, 626] width 135 height 25
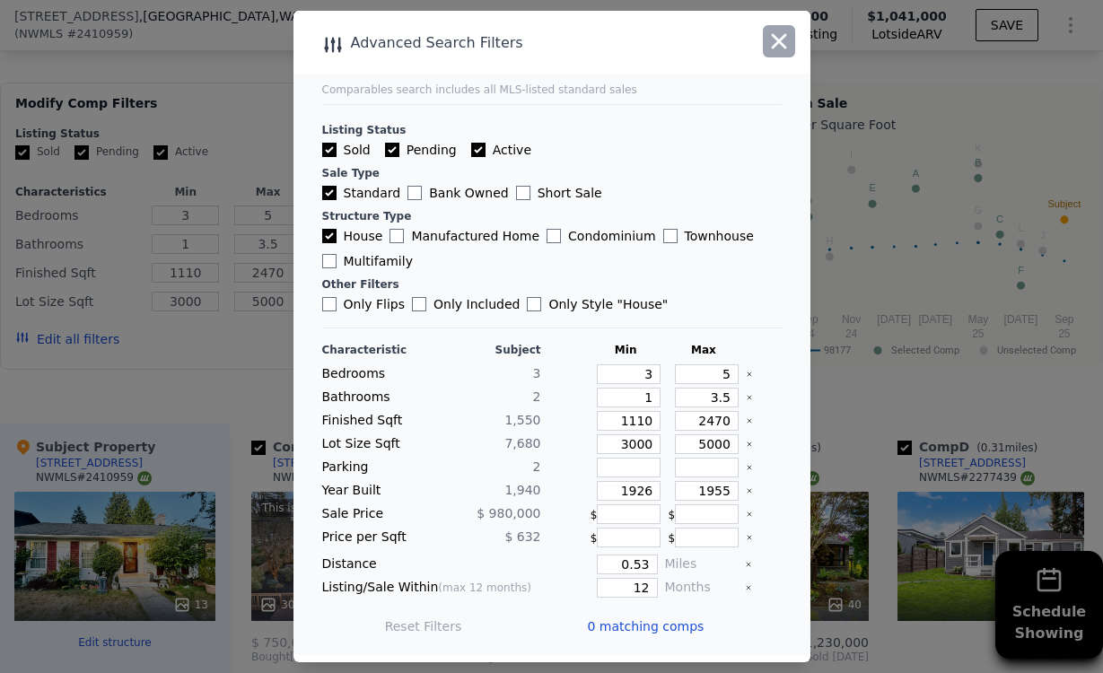
click at [764, 44] on button "button" at bounding box center [779, 41] width 32 height 32
